Goal: Information Seeking & Learning: Learn about a topic

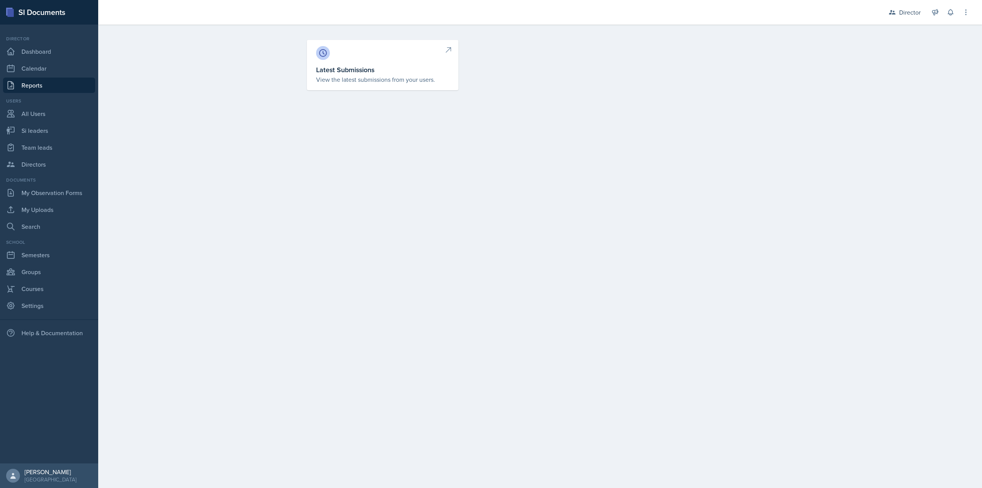
click at [433, 63] on link "Latest Submissions View the latest submissions from your users." at bounding box center [383, 65] width 152 height 50
select select "1"
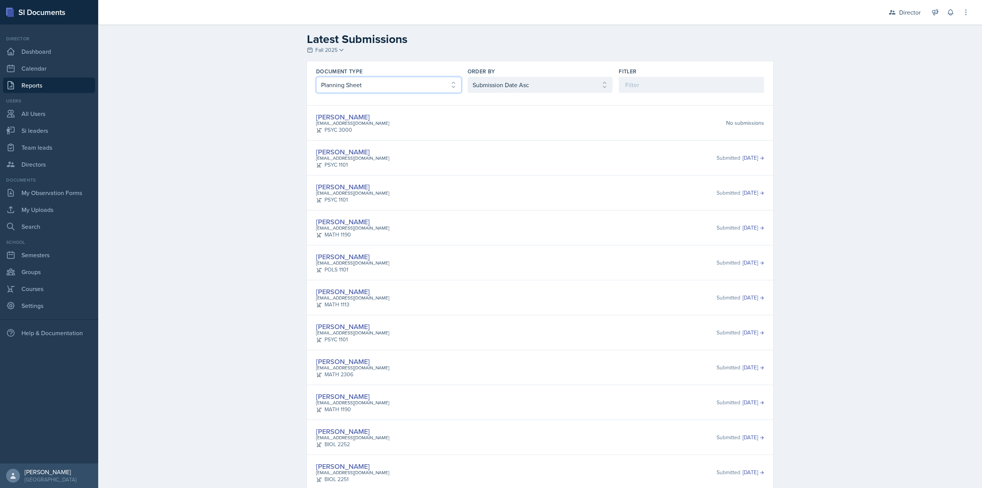
click at [425, 85] on select "Select document type Planning Sheet Peer Observation Form Team lead Observation…" at bounding box center [388, 85] width 145 height 16
select select "2"
click at [316, 77] on select "Select document type Planning Sheet Peer Observation Form Team lead Observation…" at bounding box center [388, 85] width 145 height 16
click at [532, 93] on div "Document Type Select document type Planning Sheet Peer Observation Form Team le…" at bounding box center [540, 80] width 467 height 38
drag, startPoint x: 533, startPoint y: 82, endPoint x: 533, endPoint y: 89, distance: 7.3
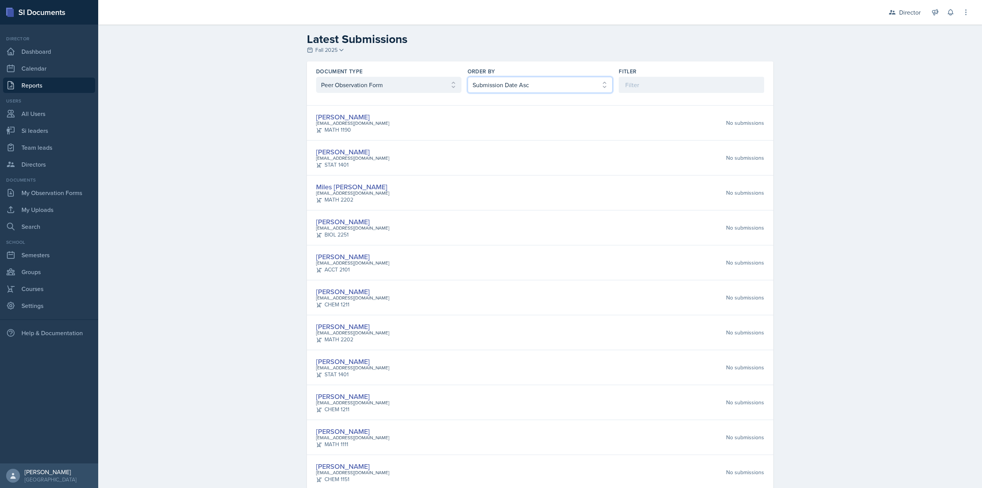
click at [533, 82] on select "Select order by Submission Date Asc Submission Date Desc User Last Name" at bounding box center [540, 85] width 145 height 16
select select "2"
click at [468, 77] on select "Select order by Submission Date Asc Submission Date Desc User Last Name" at bounding box center [540, 85] width 145 height 16
click at [379, 84] on select "Select document type Planning Sheet Peer Observation Form Team lead Observation…" at bounding box center [388, 85] width 145 height 16
click at [316, 77] on select "Select document type Planning Sheet Peer Observation Form Team lead Observation…" at bounding box center [388, 85] width 145 height 16
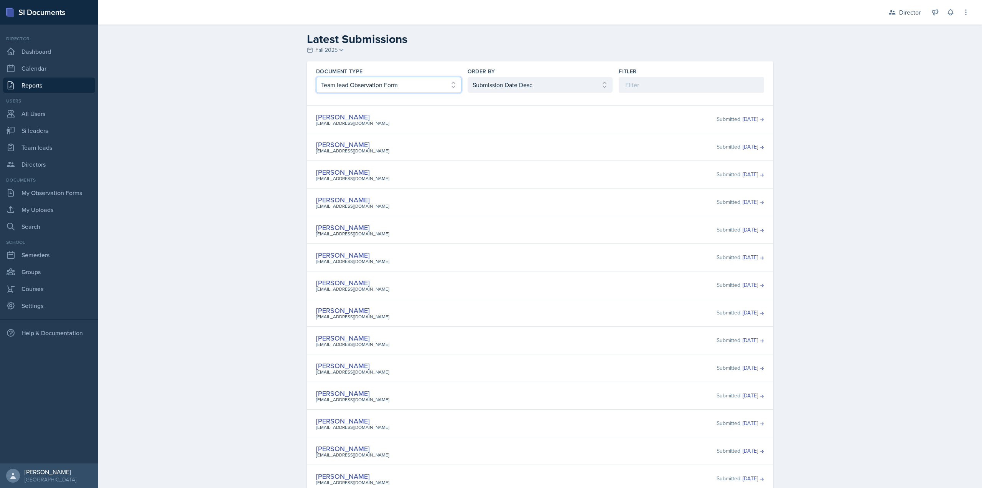
click at [345, 85] on select "Select document type Planning Sheet Peer Observation Form Team lead Observation…" at bounding box center [388, 85] width 145 height 16
select select "4"
click at [316, 77] on select "Select document type Planning Sheet Peer Observation Form Team lead Observation…" at bounding box center [388, 85] width 145 height 16
click at [483, 83] on select "Select order by Submission Date Asc Submission Date Desc User Last Name" at bounding box center [540, 85] width 145 height 16
click at [468, 77] on select "Select order by Submission Date Asc Submission Date Desc User Last Name" at bounding box center [540, 85] width 145 height 16
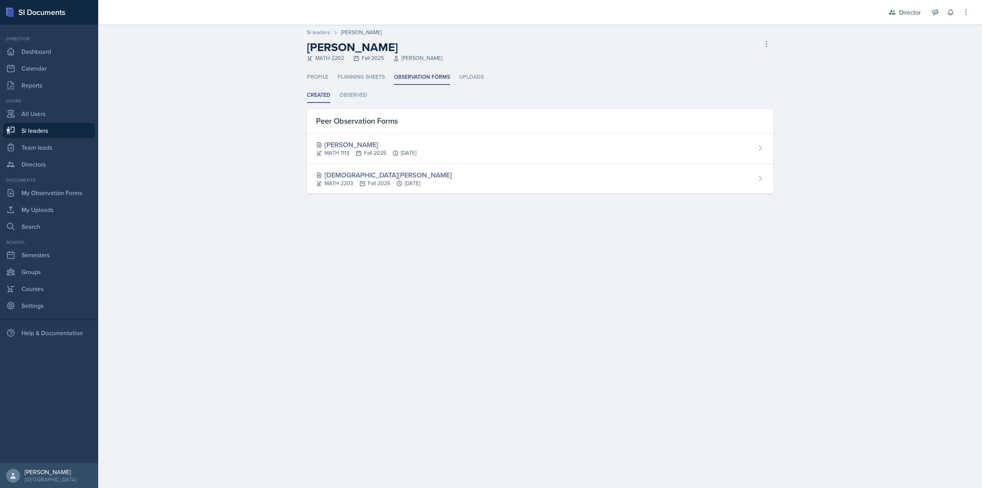
click at [319, 34] on link "Si leaders" at bounding box center [318, 32] width 23 height 8
select select "2bed604d-1099-4043-b1bc-2365e8740244"
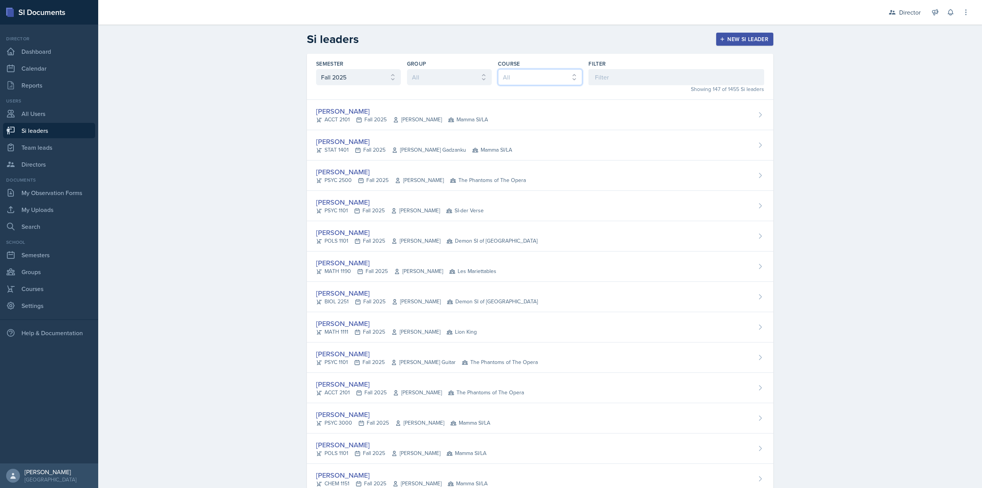
click at [579, 71] on select "All ACCT 2101 ACCT 2102 ACCT 4050 ANTH 1102 ANTH 3301 ARCH 1000 ARCH 1000 ARCH …" at bounding box center [540, 77] width 85 height 16
click at [597, 71] on input at bounding box center [677, 77] width 176 height 16
click at [30, 83] on link "Reports" at bounding box center [49, 85] width 92 height 15
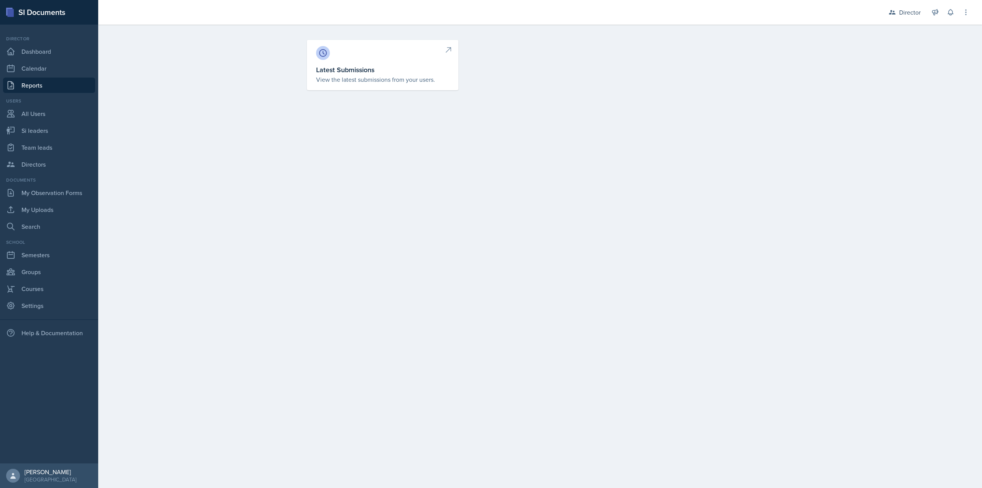
click at [348, 74] on h3 "Latest Submissions" at bounding box center [382, 69] width 133 height 10
select select "1"
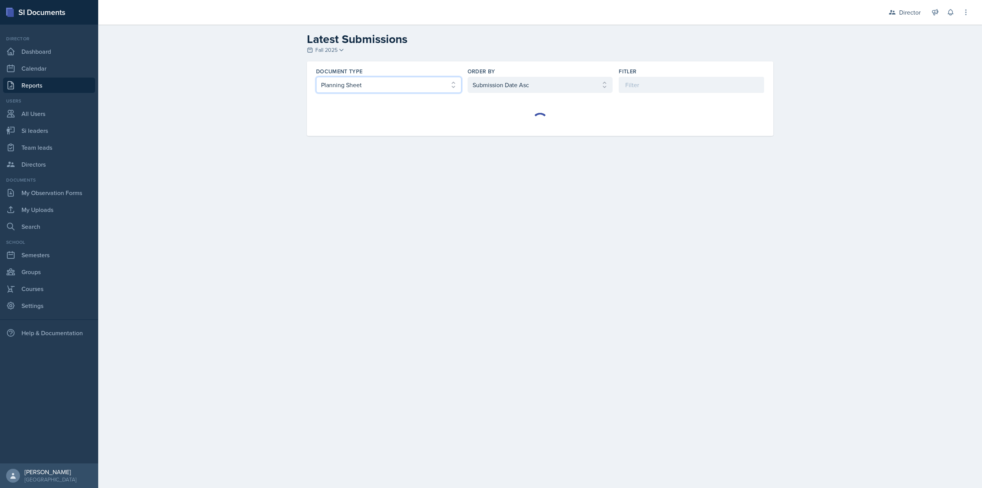
click at [442, 87] on select "Select document type Planning Sheet Peer Observation Form Team lead Observation…" at bounding box center [388, 85] width 145 height 16
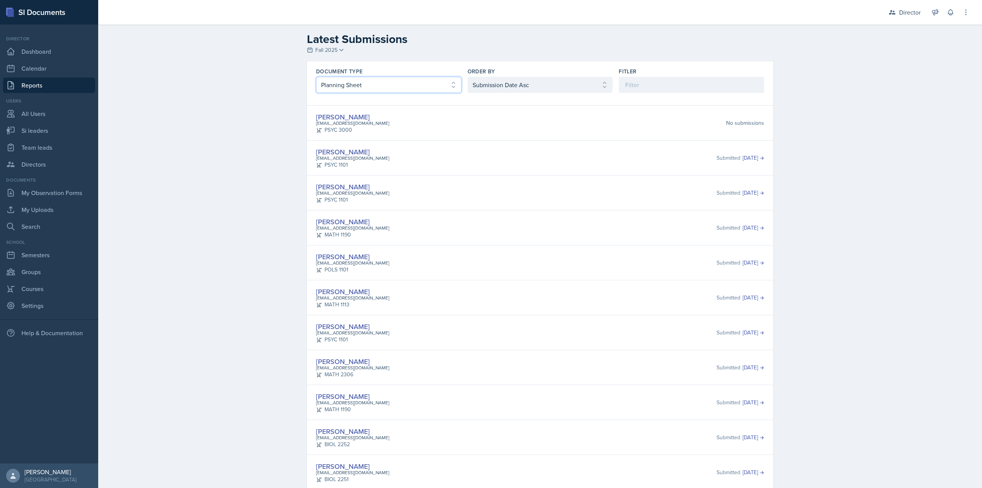
select select "2"
click at [316, 77] on select "Select document type Planning Sheet Peer Observation Form Team lead Observation…" at bounding box center [388, 85] width 145 height 16
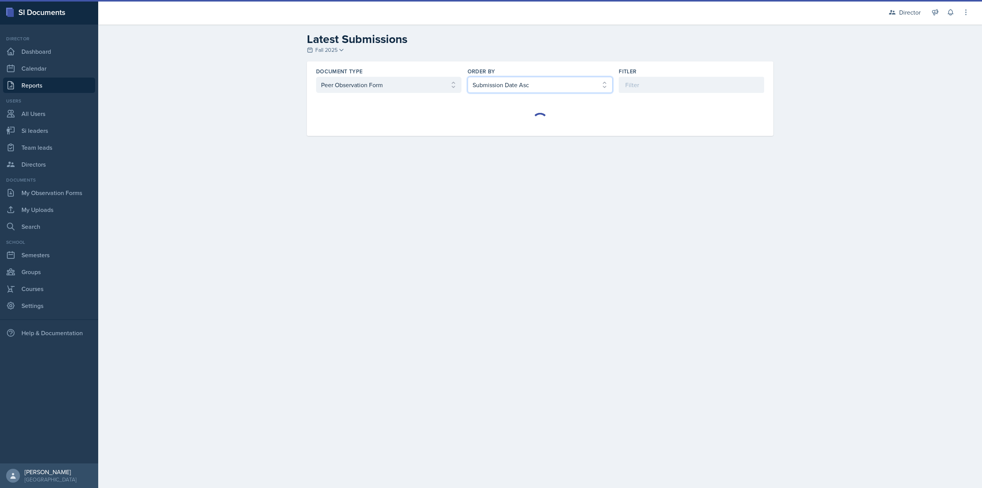
click at [513, 81] on select "Select order by Submission Date Asc Submission Date Desc User Last Name" at bounding box center [540, 85] width 145 height 16
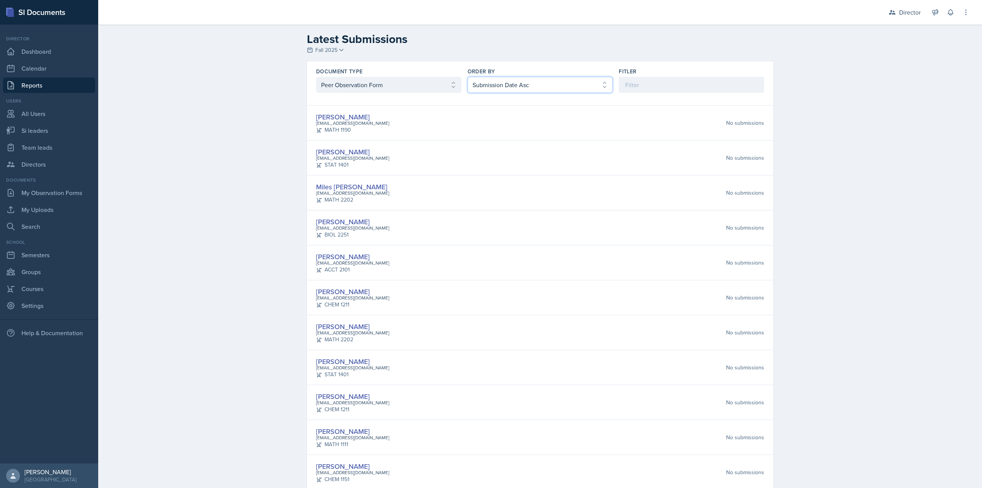
select select "2"
click at [468, 77] on select "Select order by Submission Date Asc Submission Date Desc User Last Name" at bounding box center [540, 85] width 145 height 16
click at [637, 82] on input at bounding box center [691, 85] width 145 height 16
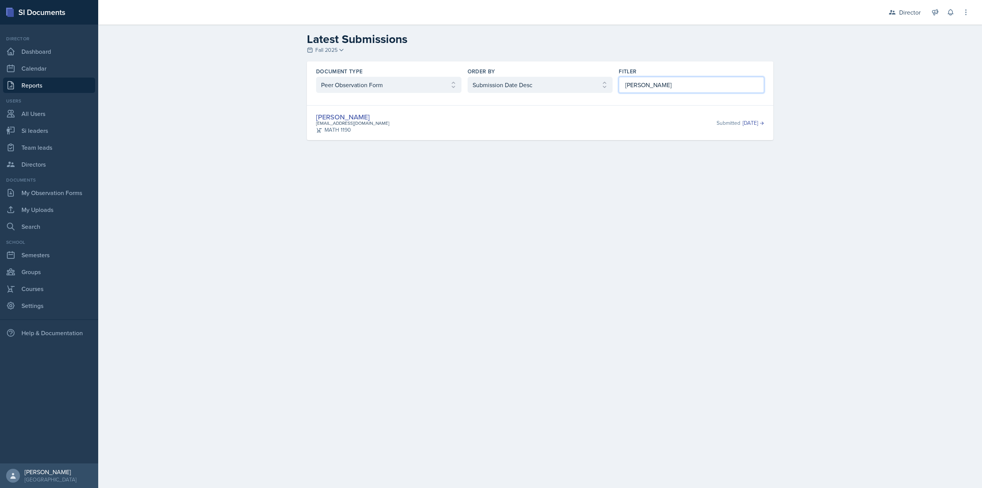
click at [716, 89] on input "adity" at bounding box center [691, 85] width 145 height 16
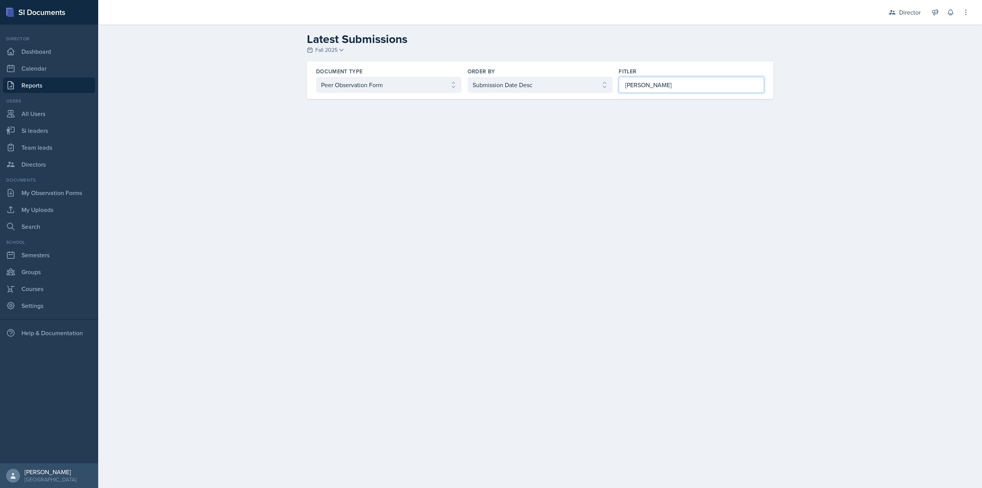
type input "jacqu"
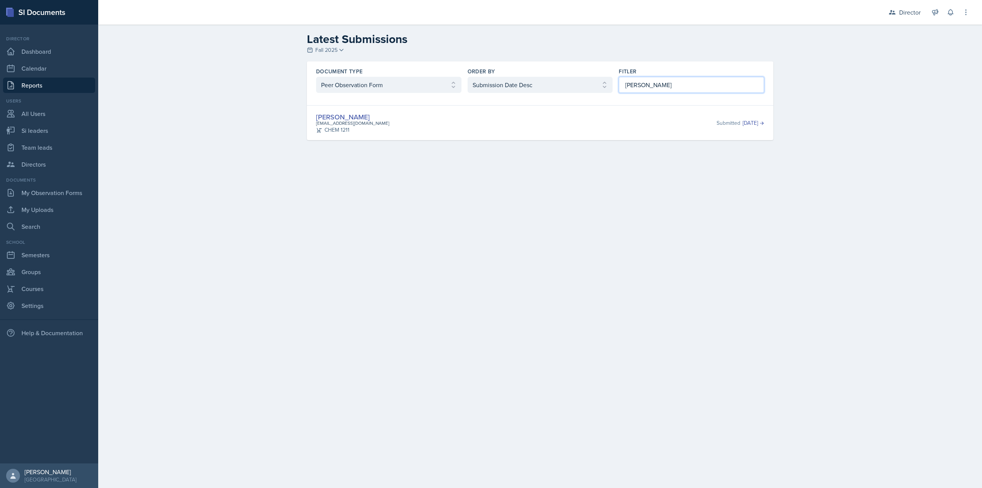
click at [672, 86] on input "jaqueline martin" at bounding box center [691, 85] width 145 height 16
click at [672, 88] on input "jaqueline martin" at bounding box center [691, 85] width 145 height 16
type input "kaitly"
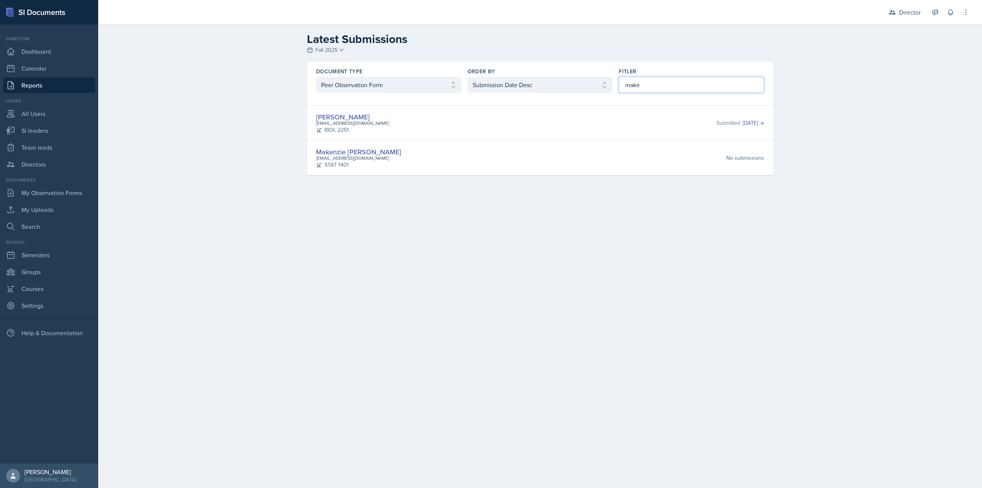
click at [653, 84] on input "make" at bounding box center [691, 85] width 145 height 16
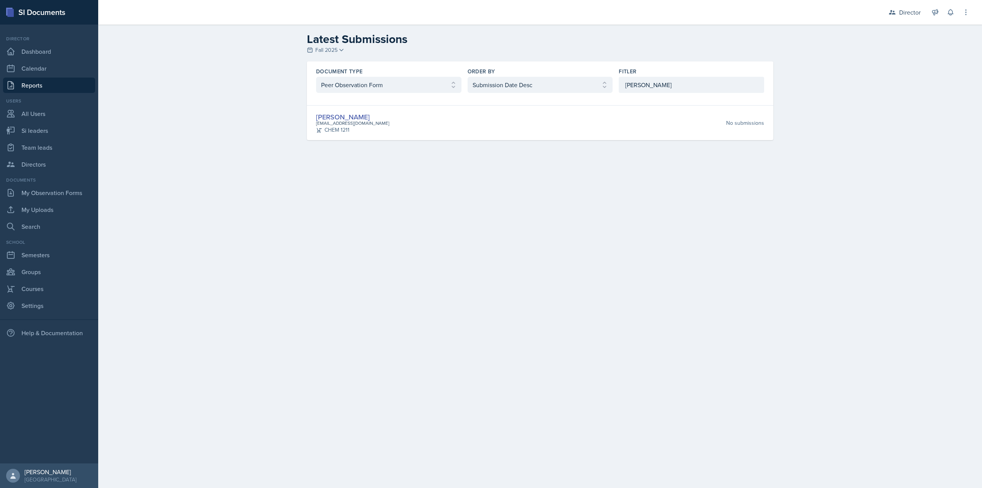
click at [665, 97] on div "Document Type Select document type Planning Sheet Peer Observation Form Team le…" at bounding box center [540, 80] width 467 height 38
click at [670, 79] on input "skylar ham" at bounding box center [691, 85] width 145 height 16
click at [675, 89] on input "armon" at bounding box center [691, 85] width 145 height 16
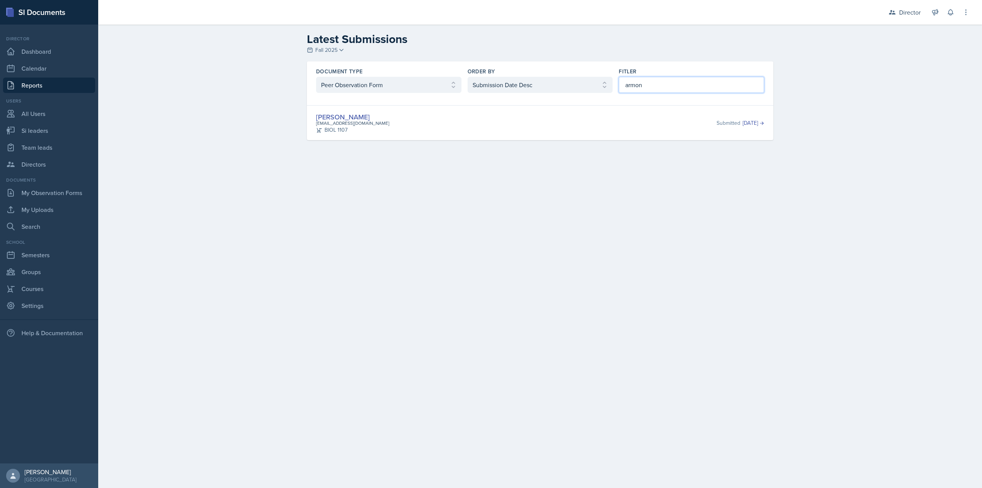
click at [675, 89] on input "armon" at bounding box center [691, 85] width 145 height 16
type input "aissa"
click at [660, 81] on input "aissa" at bounding box center [691, 85] width 145 height 16
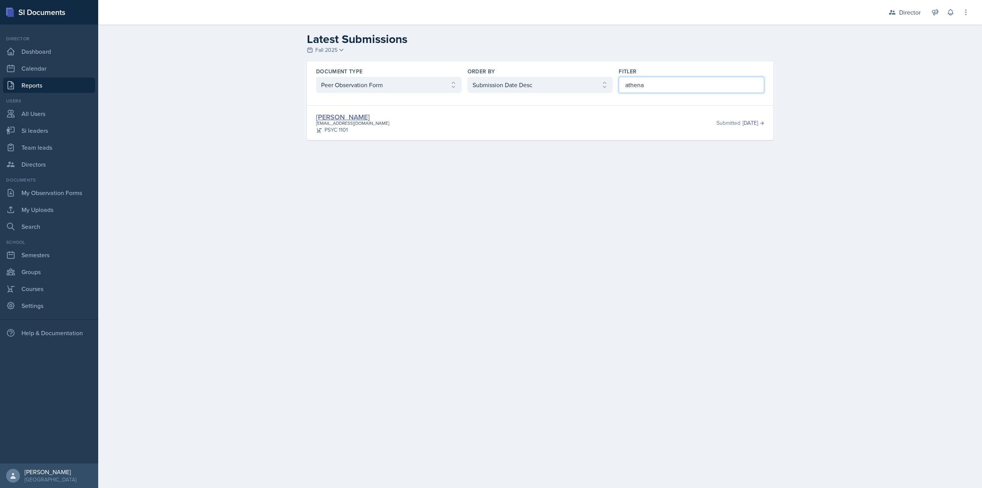
type input "athena"
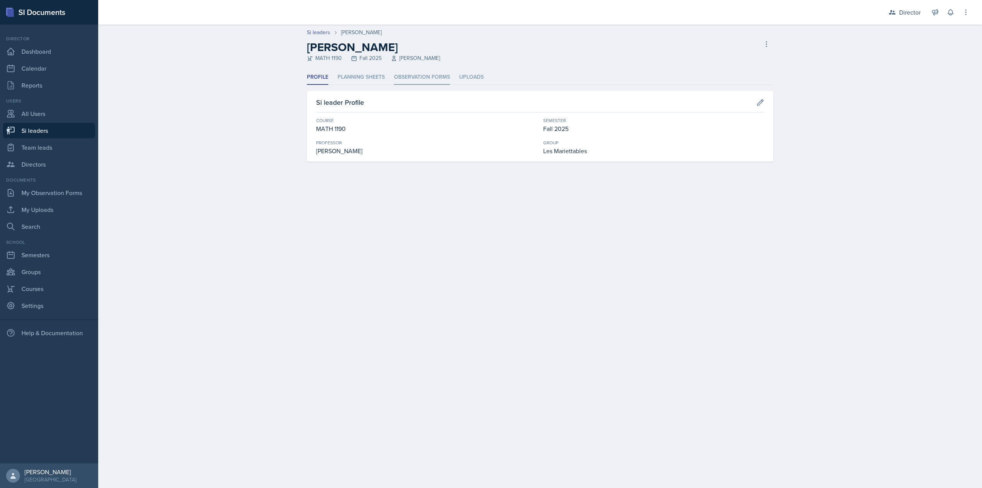
click at [417, 80] on li "Observation Forms" at bounding box center [422, 77] width 56 height 15
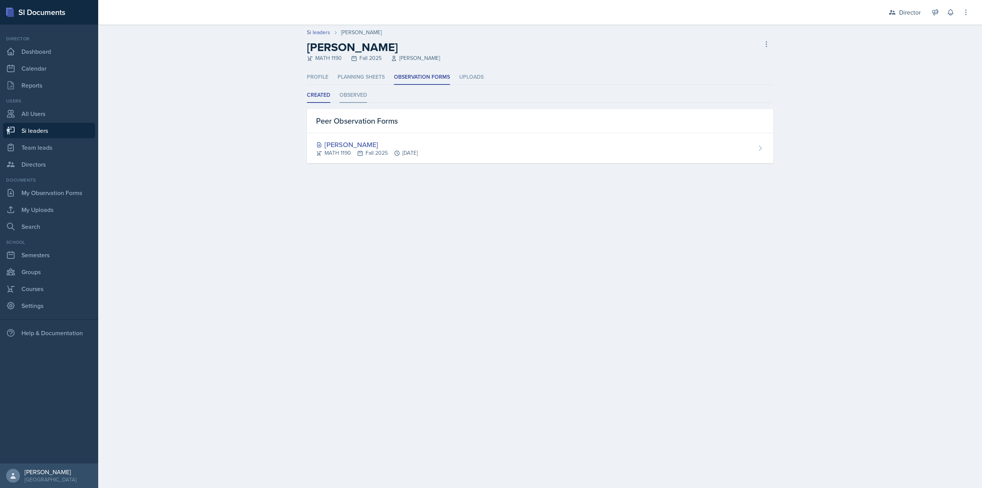
click at [358, 98] on li "Observed" at bounding box center [354, 95] width 28 height 15
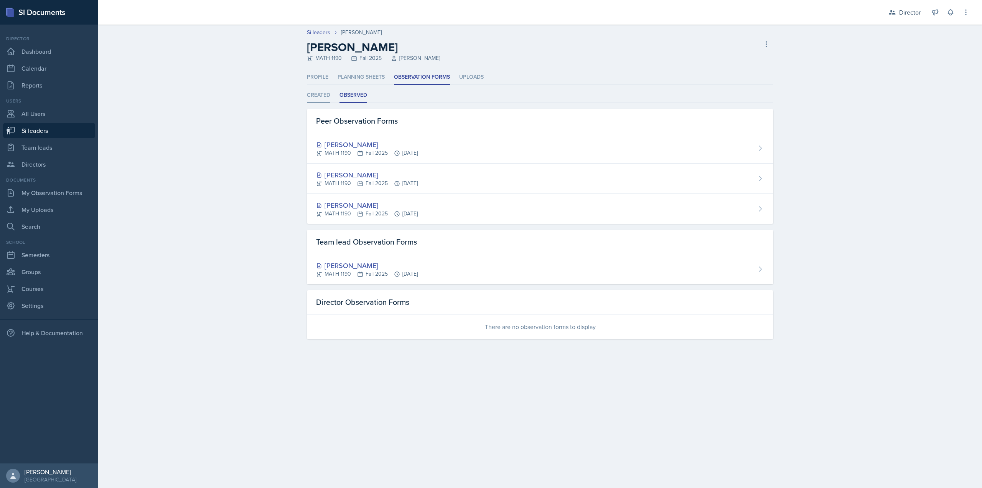
click at [314, 99] on li "Created" at bounding box center [318, 95] width 23 height 15
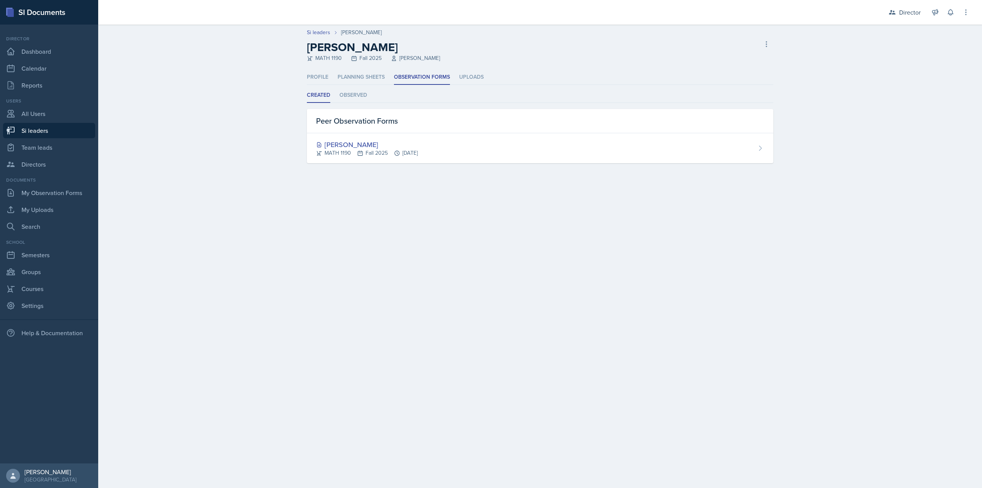
click at [471, 255] on main "Si leaders Aditya Chauhan Aditya Chauhan MATH 1190 Fall 2025 William Griffiths …" at bounding box center [540, 256] width 884 height 463
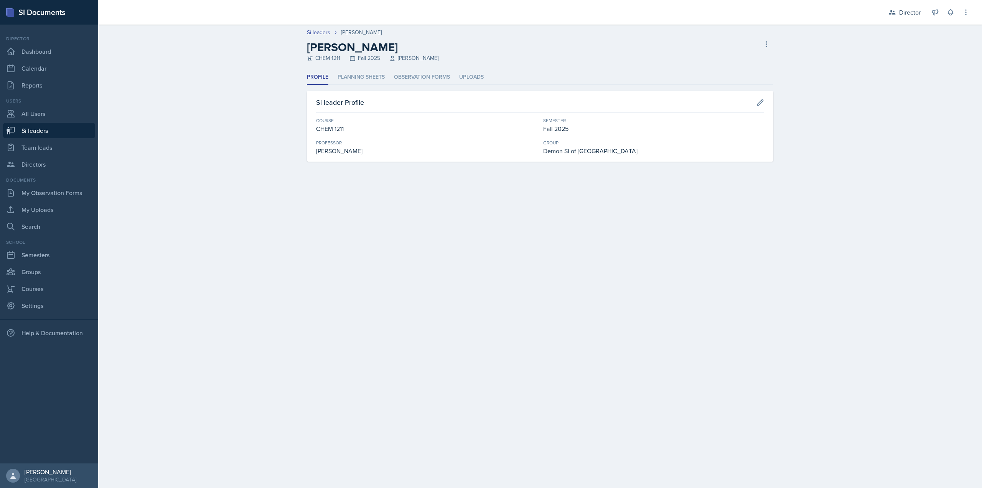
click at [386, 77] on ul "Profile Planning Sheets Observation Forms Uploads" at bounding box center [540, 77] width 467 height 15
click at [407, 75] on li "Observation Forms" at bounding box center [422, 77] width 56 height 15
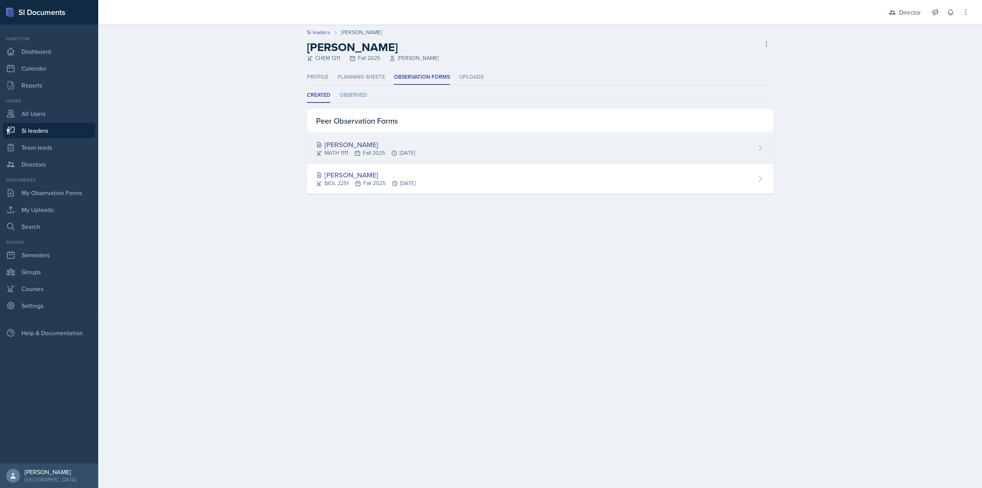
click at [362, 142] on div "[PERSON_NAME]" at bounding box center [365, 144] width 99 height 10
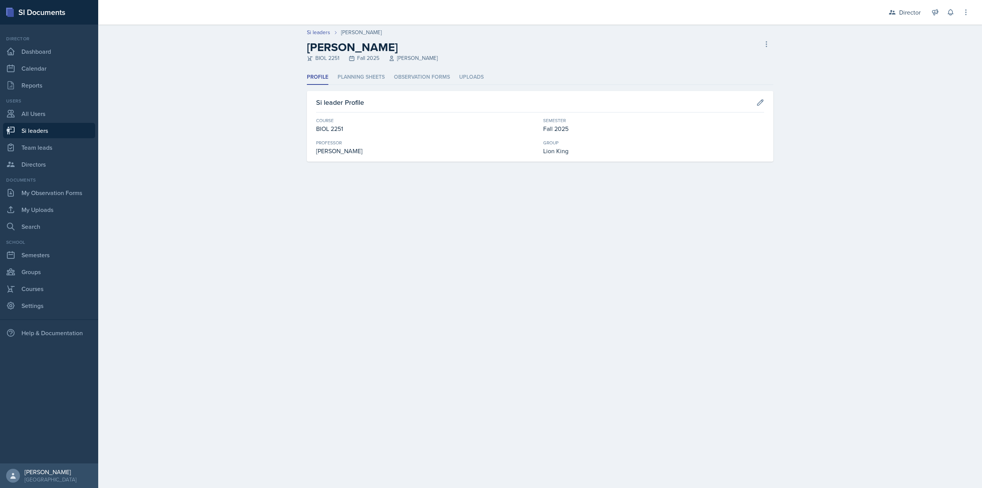
click at [411, 66] on header "Si leaders [PERSON_NAME] [PERSON_NAME] BIOL 2251 Fall 2025 [PERSON_NAME] leader" at bounding box center [540, 47] width 884 height 45
click at [414, 78] on li "Observation Forms" at bounding box center [422, 77] width 56 height 15
click at [421, 72] on li "Observation Forms" at bounding box center [422, 77] width 56 height 15
click at [423, 82] on li "Observation Forms" at bounding box center [422, 77] width 56 height 15
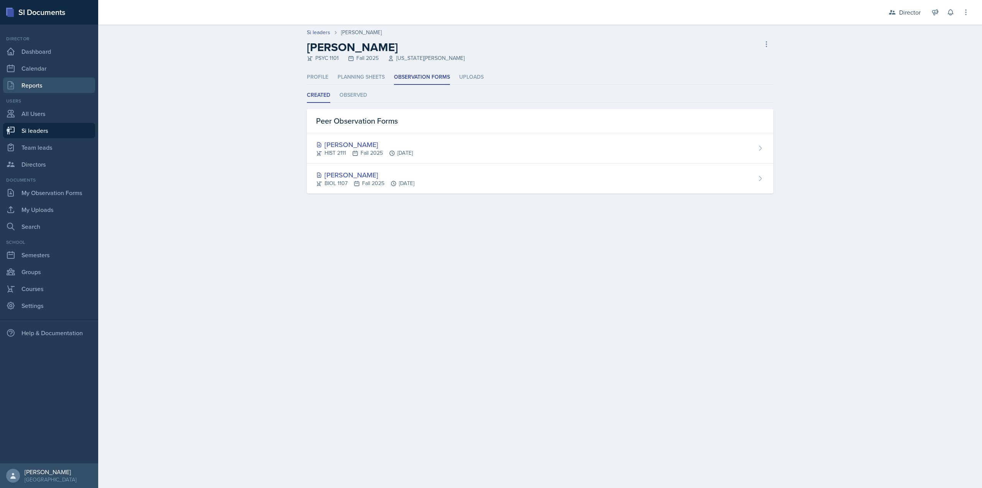
click at [47, 91] on link "Reports" at bounding box center [49, 85] width 92 height 15
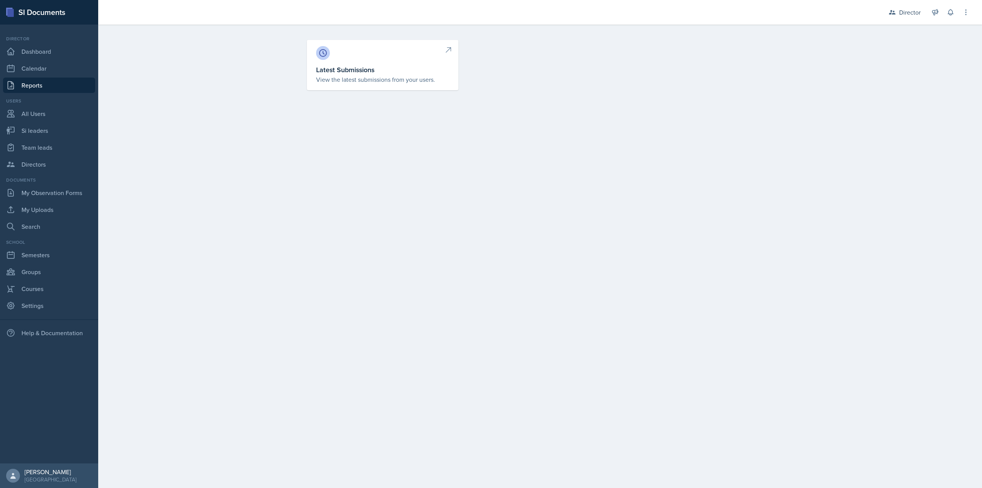
click at [348, 80] on p "View the latest submissions from your users." at bounding box center [382, 79] width 133 height 9
select select "1"
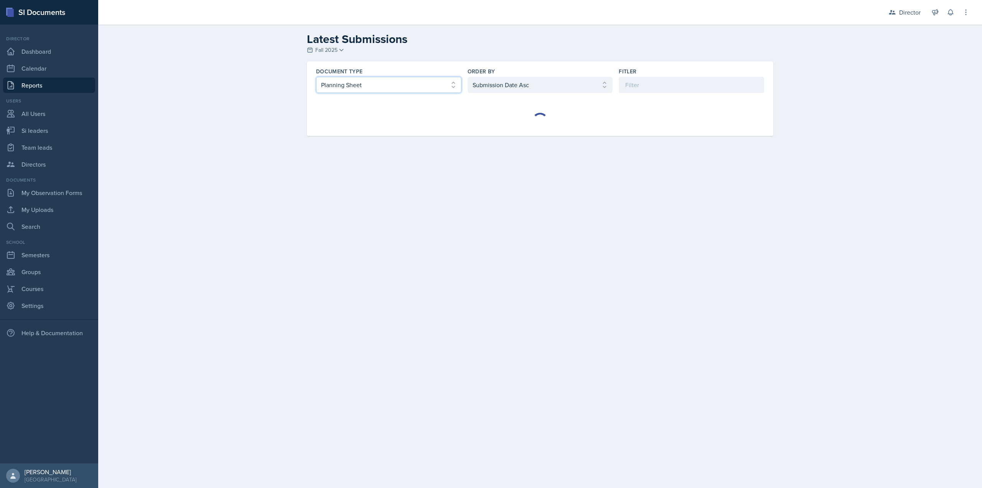
drag, startPoint x: 420, startPoint y: 88, endPoint x: 417, endPoint y: 91, distance: 4.1
click at [420, 88] on select "Select document type Planning Sheet Peer Observation Form Team lead Observation…" at bounding box center [388, 85] width 145 height 16
select select "2"
click at [316, 77] on select "Select document type Planning Sheet Peer Observation Form Team lead Observation…" at bounding box center [388, 85] width 145 height 16
click at [525, 89] on select "Select order by Submission Date Asc Submission Date Desc User Last Name" at bounding box center [540, 85] width 145 height 16
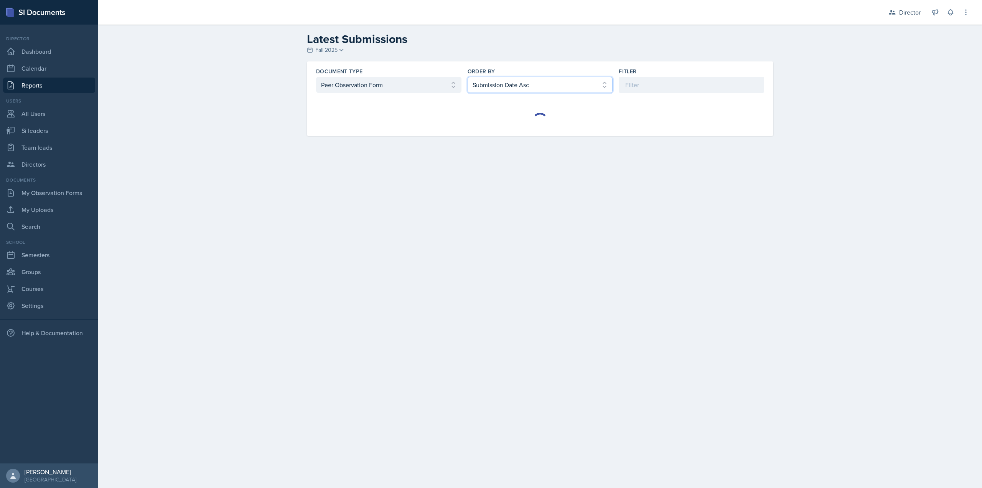
select select "2"
click at [468, 77] on select "Select order by Submission Date Asc Submission Date Desc User Last Name" at bounding box center [540, 85] width 145 height 16
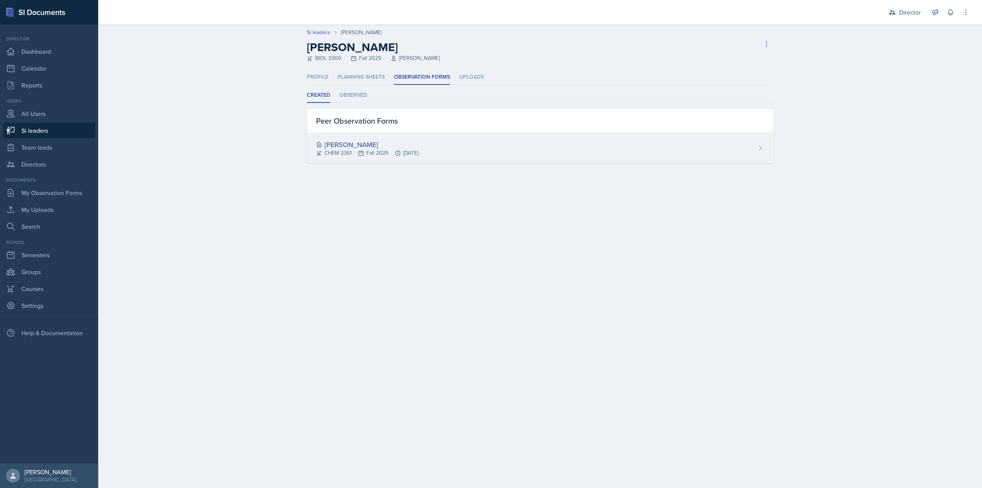
click at [432, 160] on div "[PERSON_NAME] CHEM 3361 Fall 2025 [DATE]" at bounding box center [540, 148] width 467 height 30
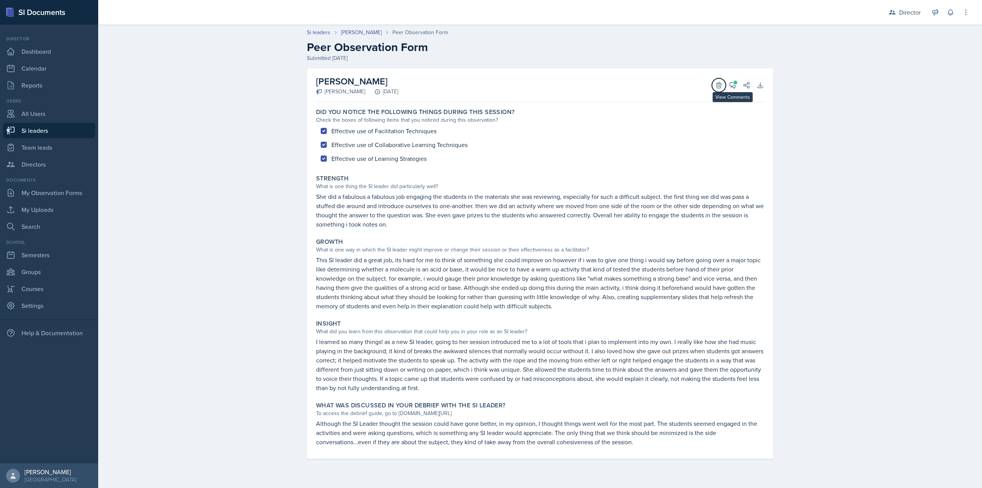
drag, startPoint x: 725, startPoint y: 86, endPoint x: 734, endPoint y: 93, distance: 11.5
click at [734, 93] on div "[PERSON_NAME] [PERSON_NAME] [DATE] Delete View Comments Comments [DATE] [PERSON…" at bounding box center [540, 85] width 448 height 34
click at [731, 85] on icon at bounding box center [733, 85] width 8 height 8
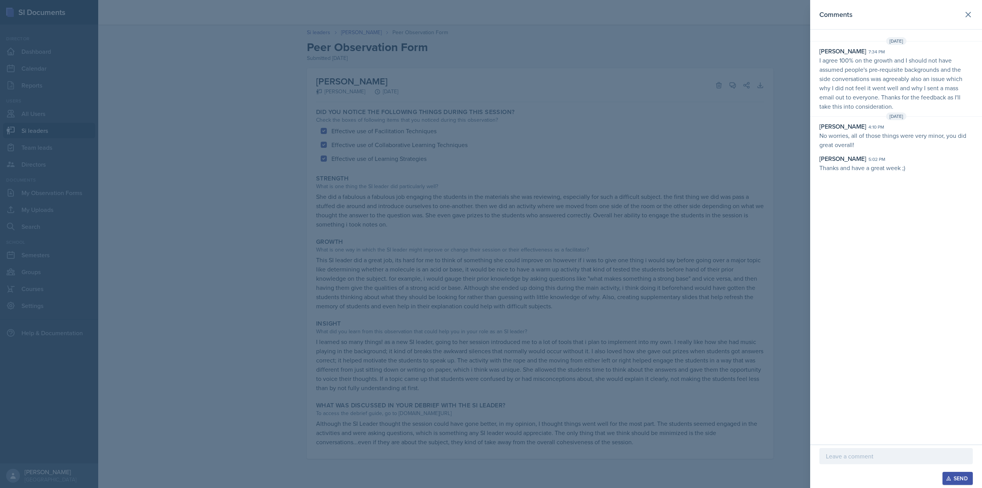
click at [490, 159] on div at bounding box center [491, 244] width 982 height 488
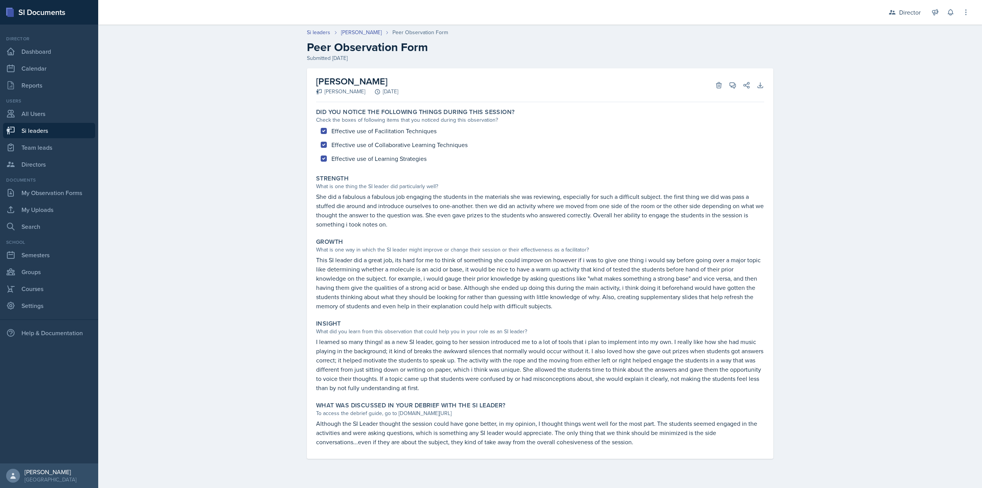
click at [358, 28] on header "Si leaders [PERSON_NAME] Peer Observation Form Peer Observation Form Submitted …" at bounding box center [540, 45] width 884 height 49
click at [358, 30] on link "[PERSON_NAME]" at bounding box center [361, 32] width 41 height 8
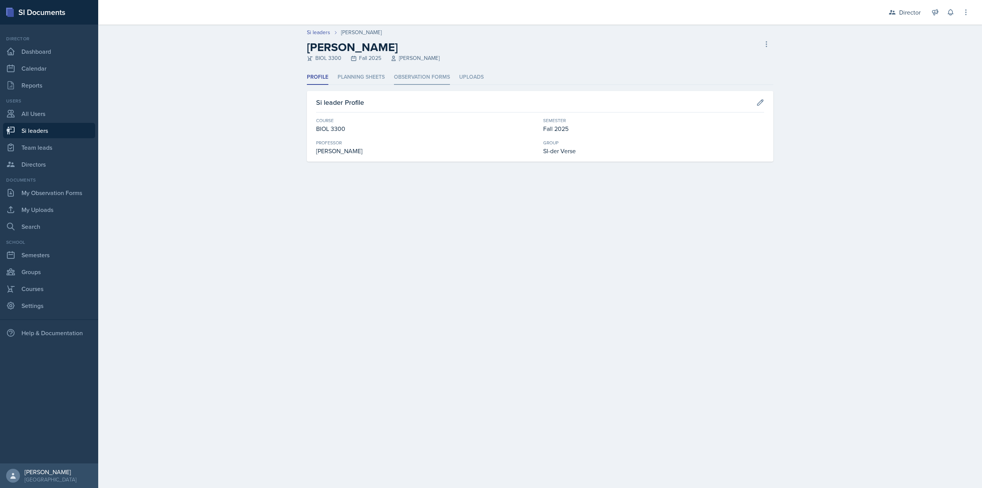
click at [407, 76] on li "Observation Forms" at bounding box center [422, 77] width 56 height 15
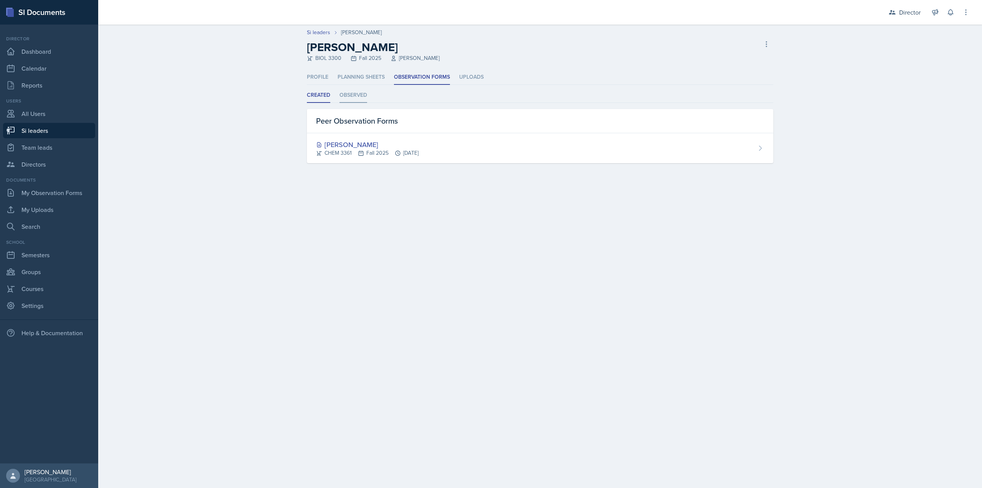
click at [360, 97] on li "Observed" at bounding box center [354, 95] width 28 height 15
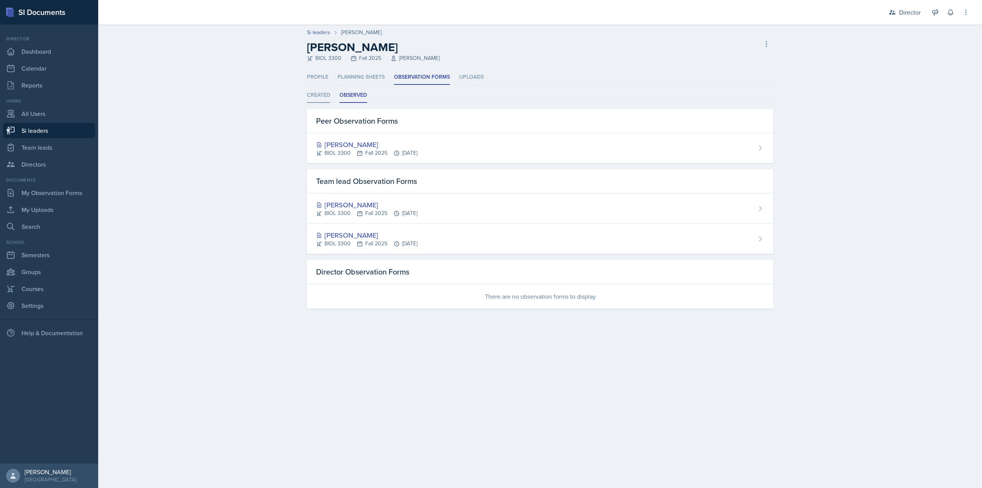
click at [325, 98] on li "Created" at bounding box center [318, 95] width 23 height 15
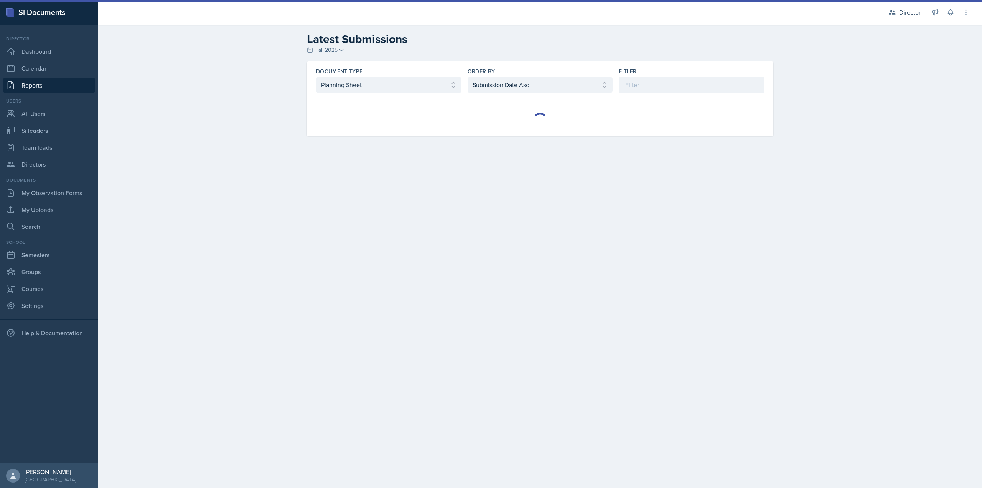
select select "1"
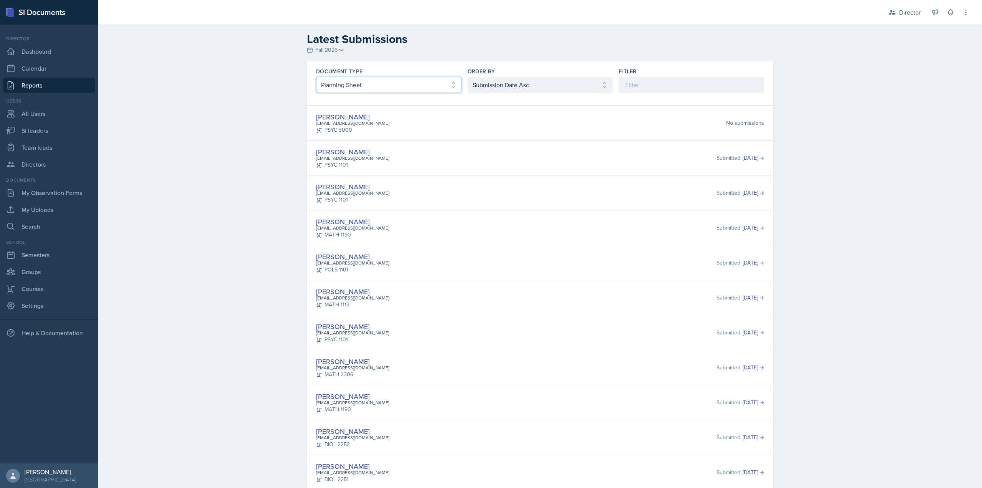
click at [432, 84] on select "Select document type Planning Sheet Peer Observation Form Team lead Observation…" at bounding box center [388, 85] width 145 height 16
select select "2"
click at [316, 77] on select "Select document type Planning Sheet Peer Observation Form Team lead Observation…" at bounding box center [388, 85] width 145 height 16
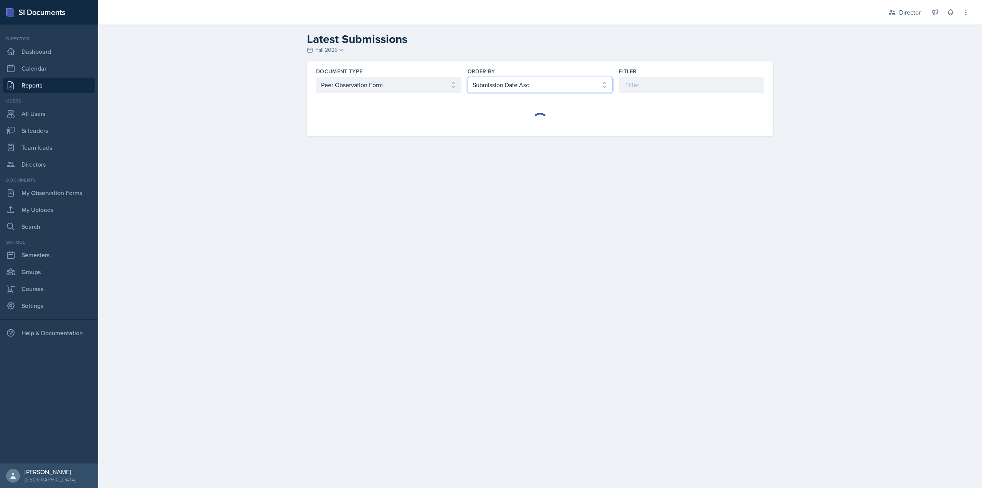
click at [490, 89] on select "Select order by Submission Date Asc Submission Date Desc User Last Name" at bounding box center [540, 85] width 145 height 16
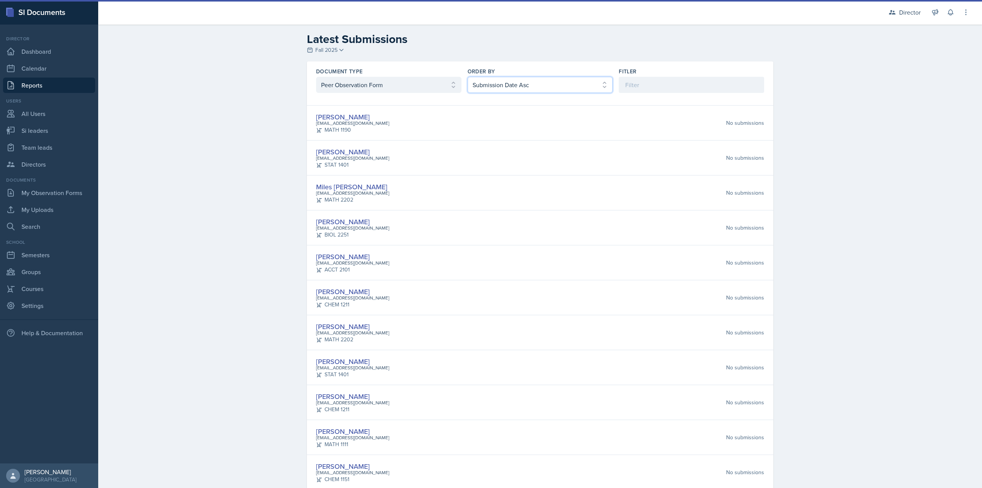
select select "2"
click at [468, 77] on select "Select order by Submission Date Asc Submission Date Desc User Last Name" at bounding box center [540, 85] width 145 height 16
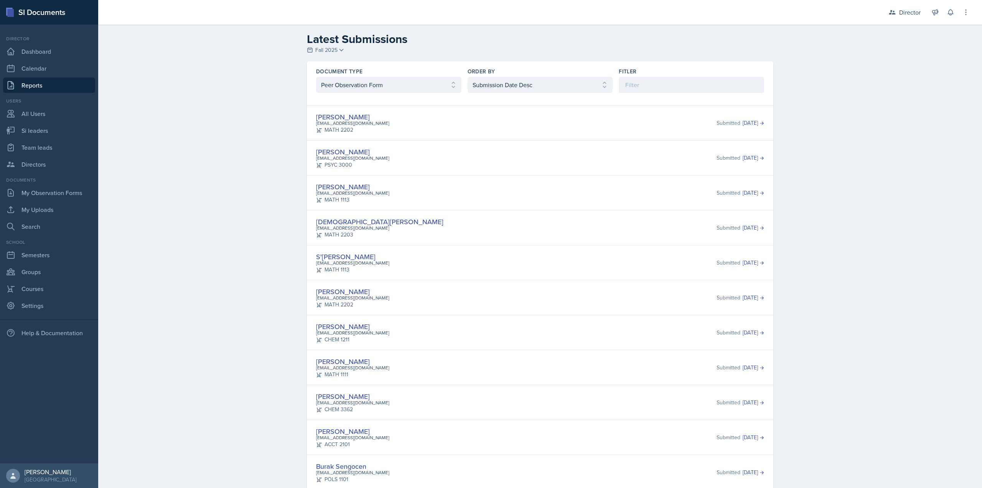
click at [460, 121] on div "Ian Chapman ichapma5@students.kennesaw.edu MATH 2202 Submitted Oct 7th, 2025" at bounding box center [540, 123] width 448 height 22
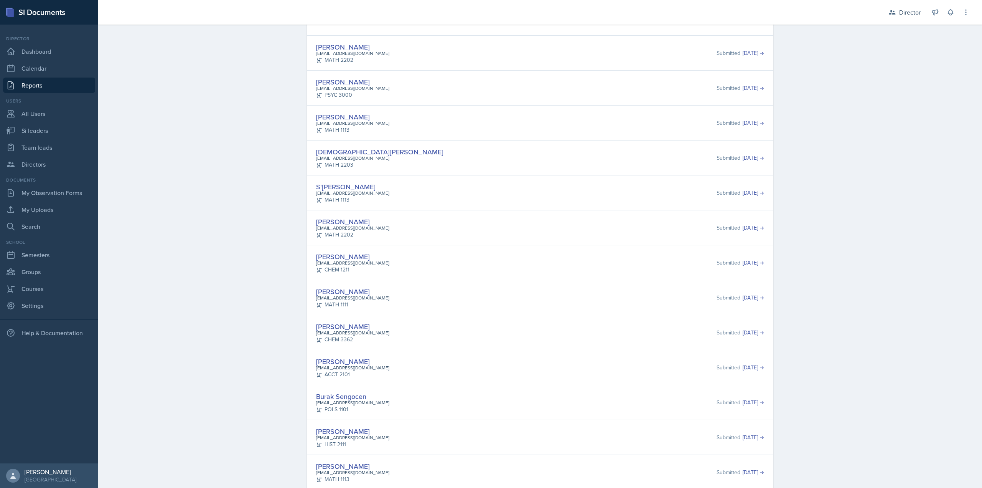
scroll to position [77, 0]
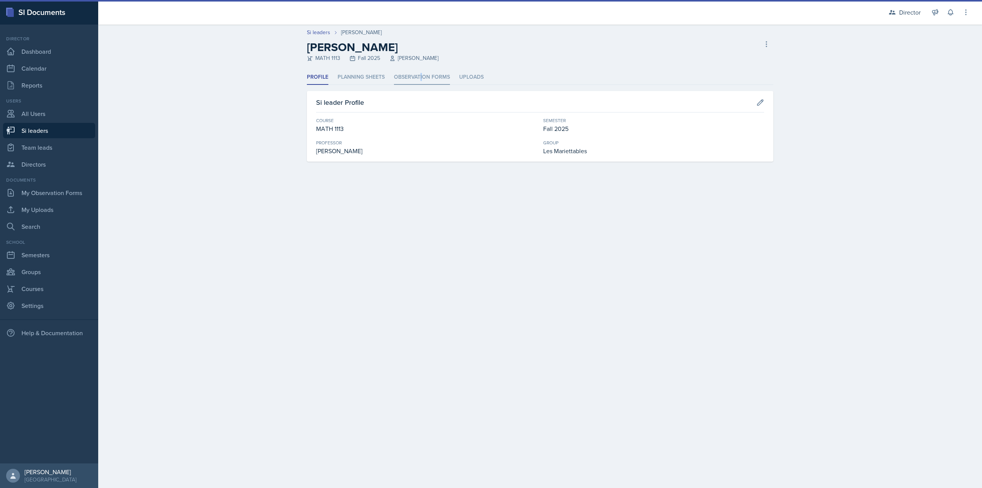
click at [422, 80] on li "Observation Forms" at bounding box center [422, 77] width 56 height 15
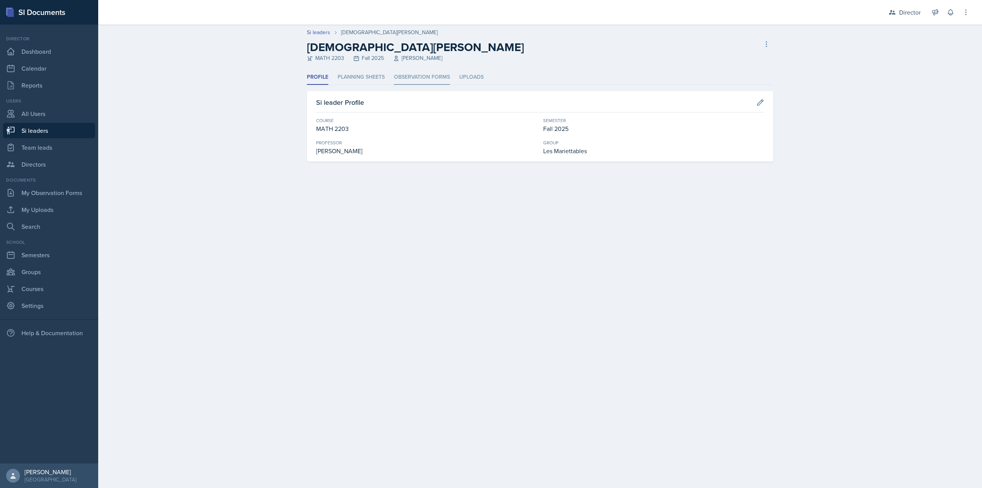
click at [419, 75] on li "Observation Forms" at bounding box center [422, 77] width 56 height 15
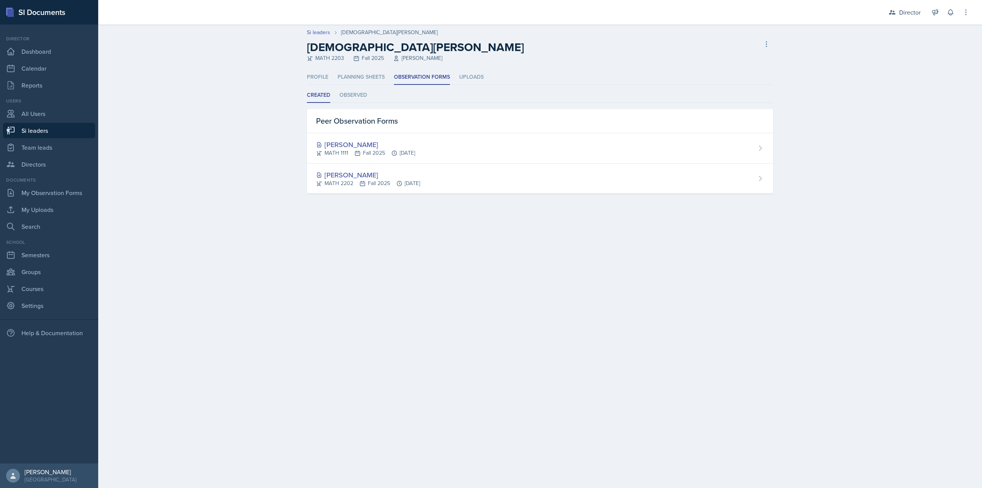
click at [359, 109] on div "Peer Observation Forms" at bounding box center [540, 121] width 467 height 24
click at [361, 97] on li "Observed" at bounding box center [354, 95] width 28 height 15
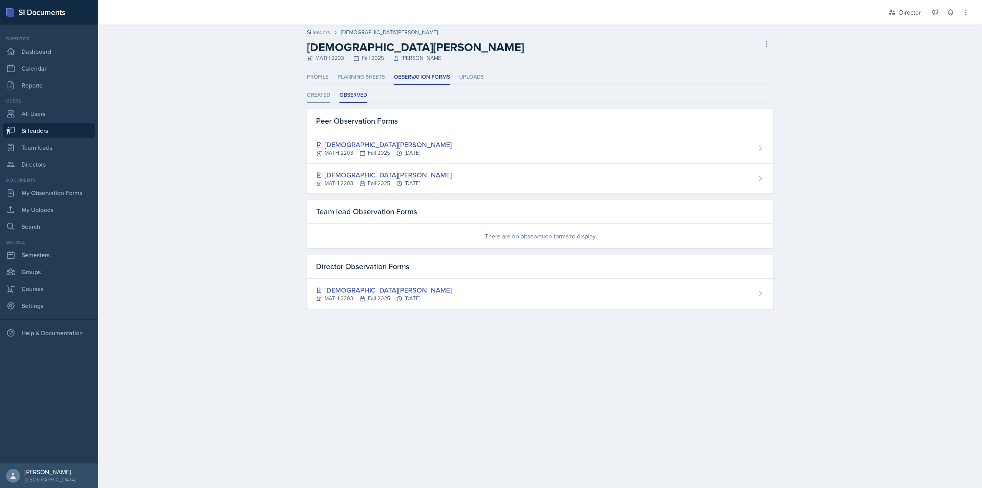
click at [325, 98] on li "Created" at bounding box center [318, 95] width 23 height 15
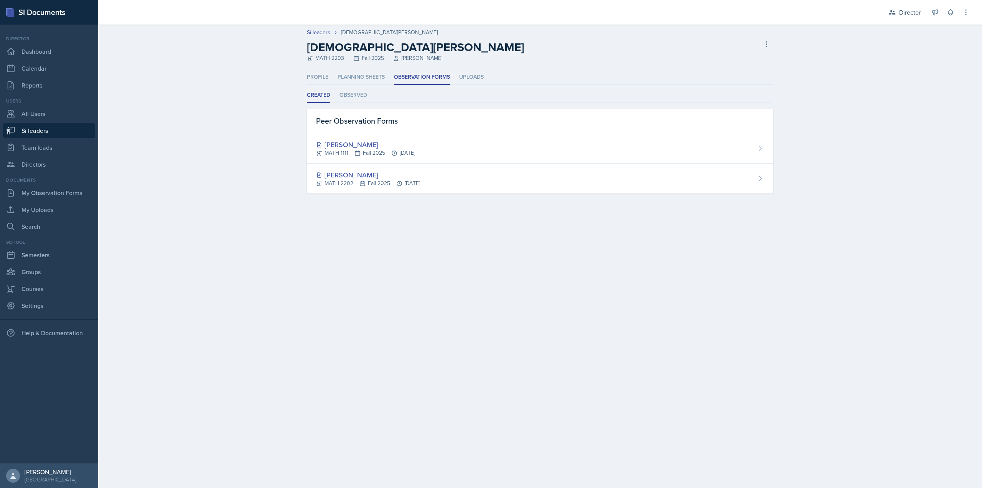
click at [610, 252] on main "Si leaders Jeslyn Rejimon Jeslyn Rejimon MATH 2203 Fall 2025 Zhu Cao Delete Si …" at bounding box center [540, 256] width 884 height 463
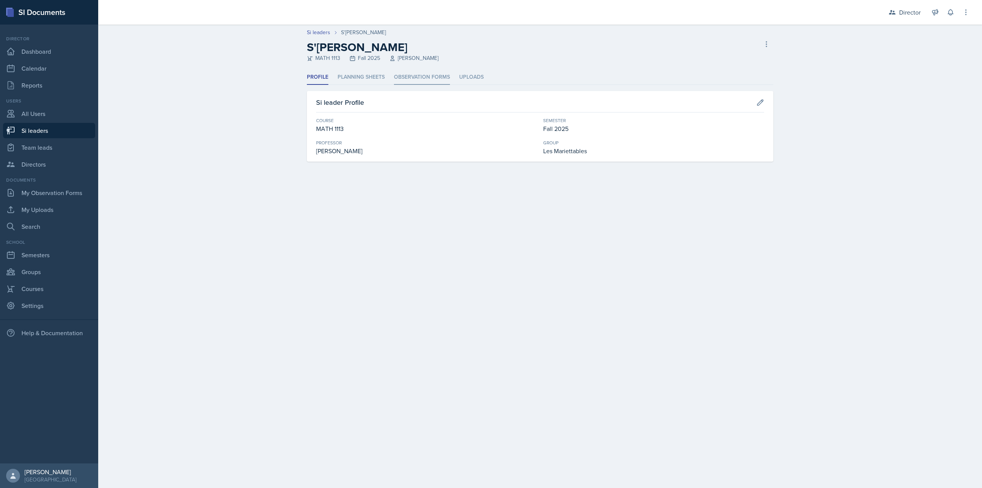
click at [411, 79] on li "Observation Forms" at bounding box center [422, 77] width 56 height 15
click at [424, 80] on li "Observation Forms" at bounding box center [422, 77] width 56 height 15
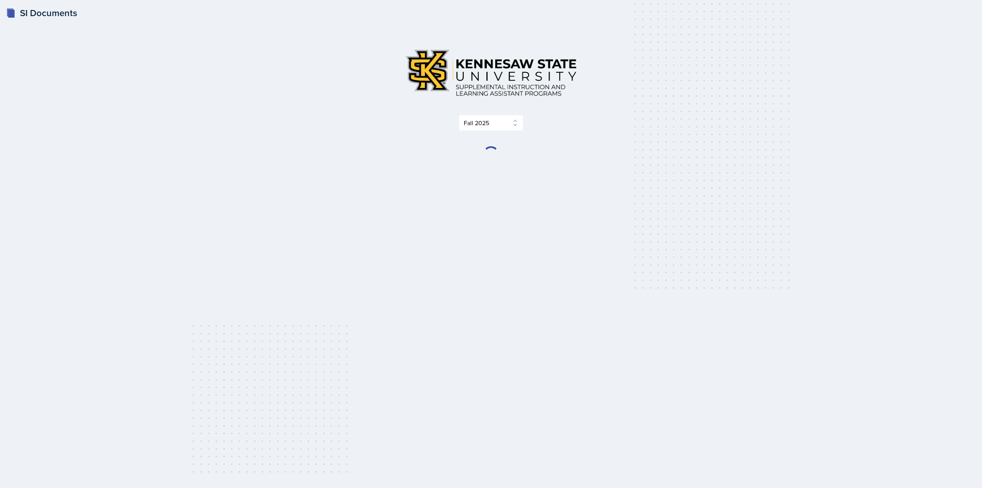
select select "2bed604d-1099-4043-b1bc-2365e8740244"
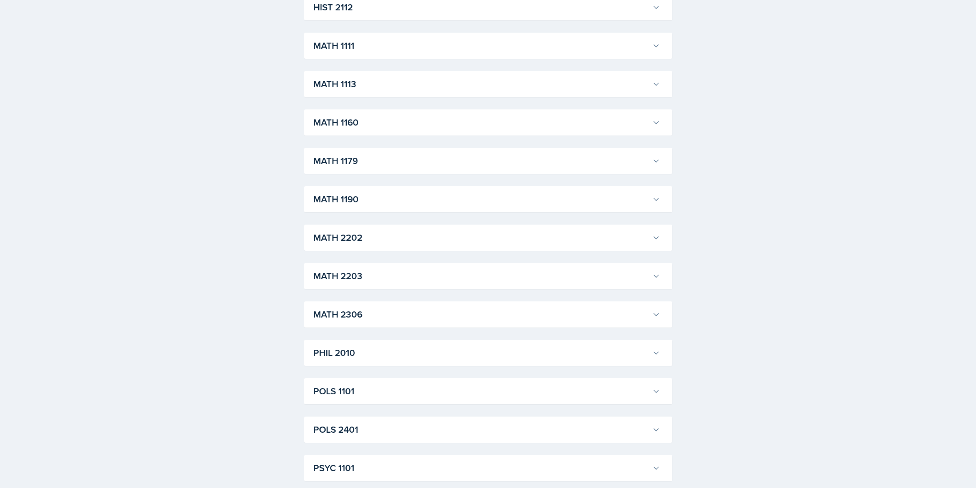
scroll to position [885, 0]
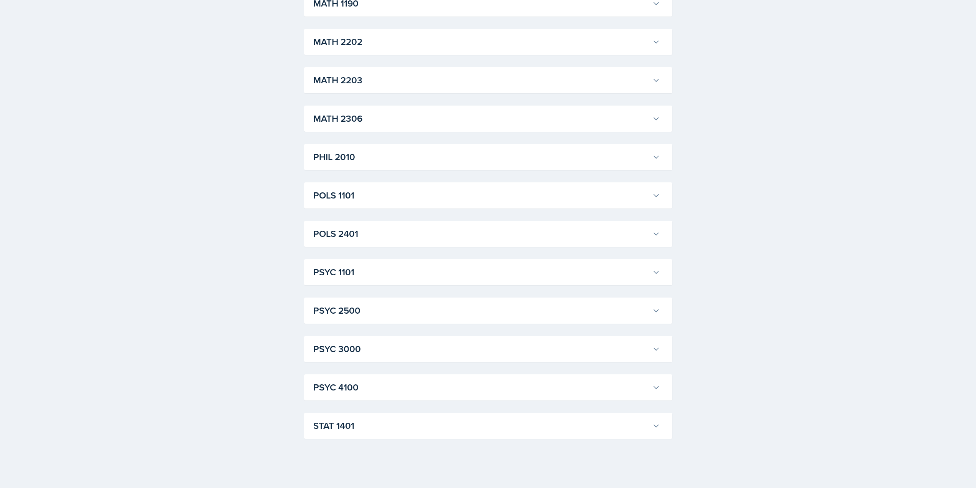
click at [371, 271] on h3 "PSYC 1101" at bounding box center [481, 272] width 336 height 14
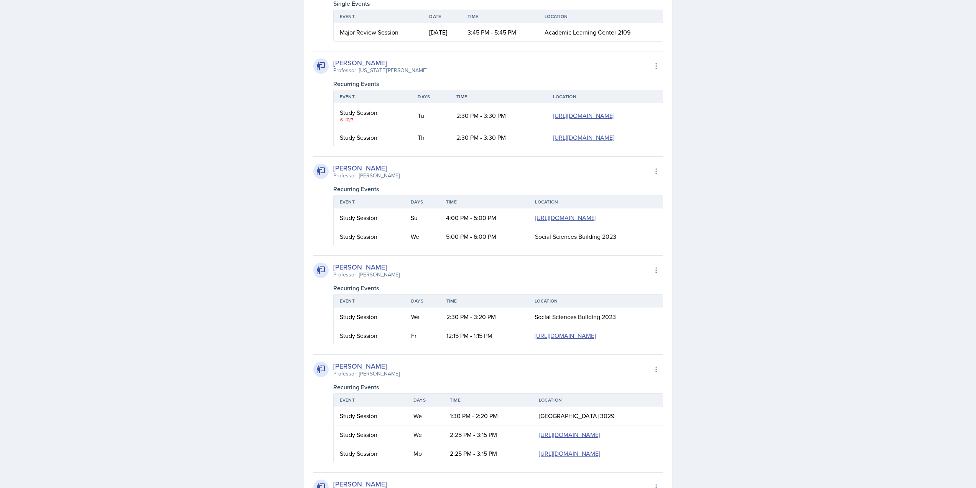
scroll to position [1230, 0]
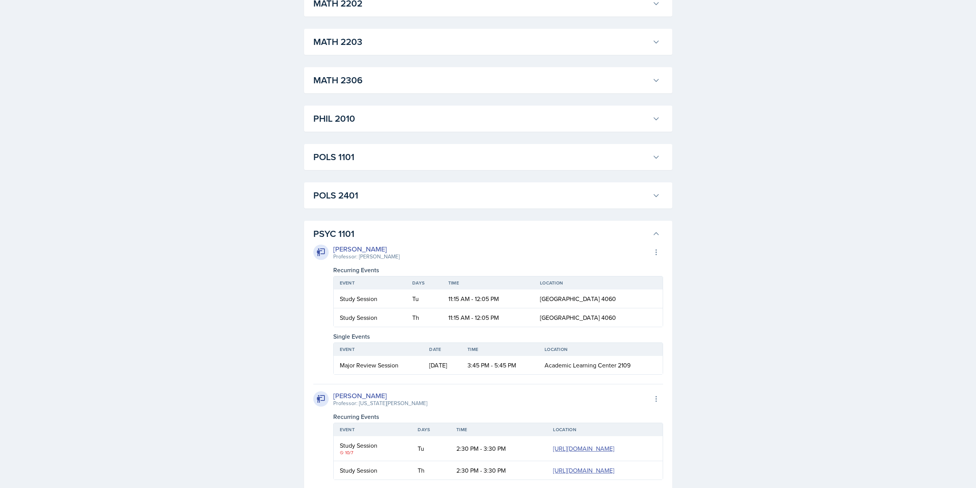
click at [394, 233] on h3 "PSYC 1101" at bounding box center [481, 234] width 336 height 14
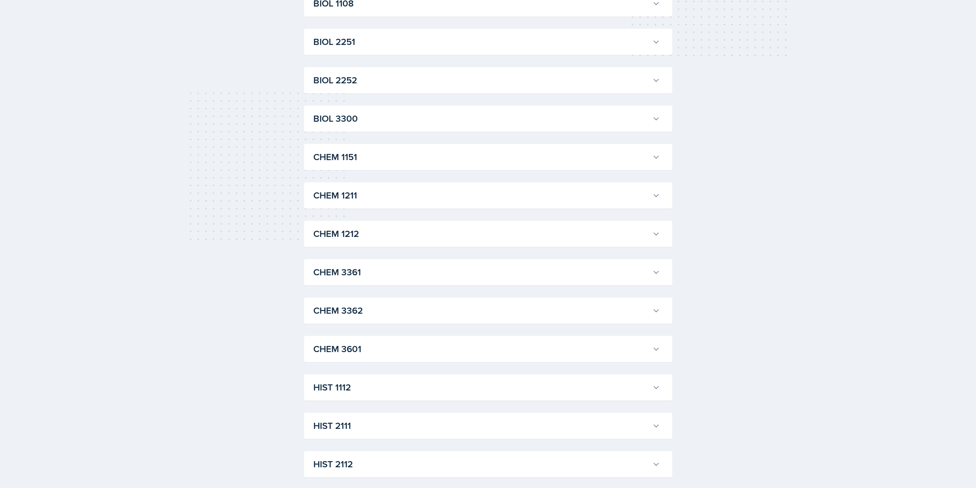
click at [371, 238] on h3 "CHEM 1212" at bounding box center [481, 234] width 336 height 14
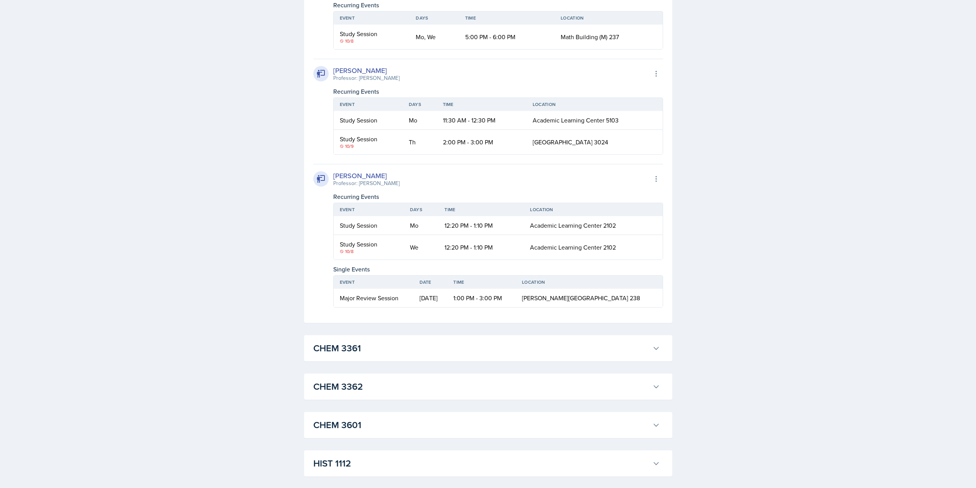
scroll to position [501, 0]
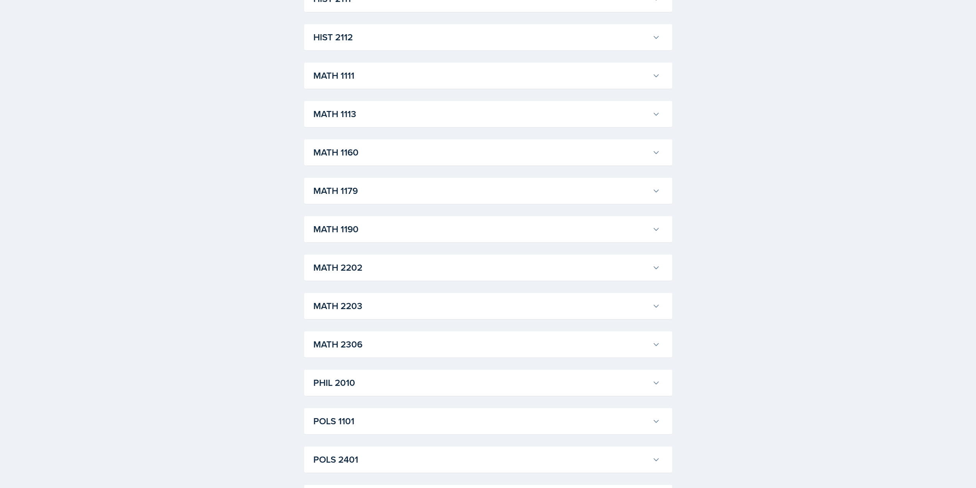
click at [383, 237] on button "MATH 1190" at bounding box center [487, 229] width 350 height 17
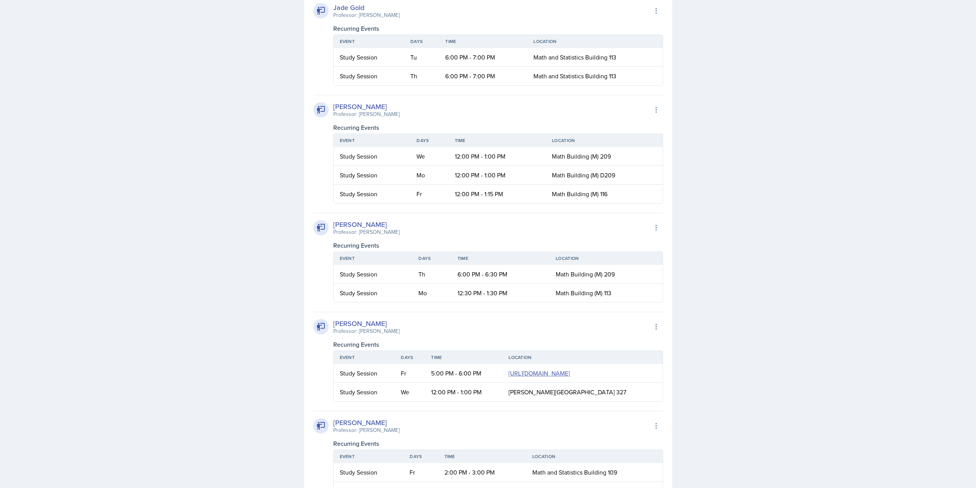
scroll to position [1844, 0]
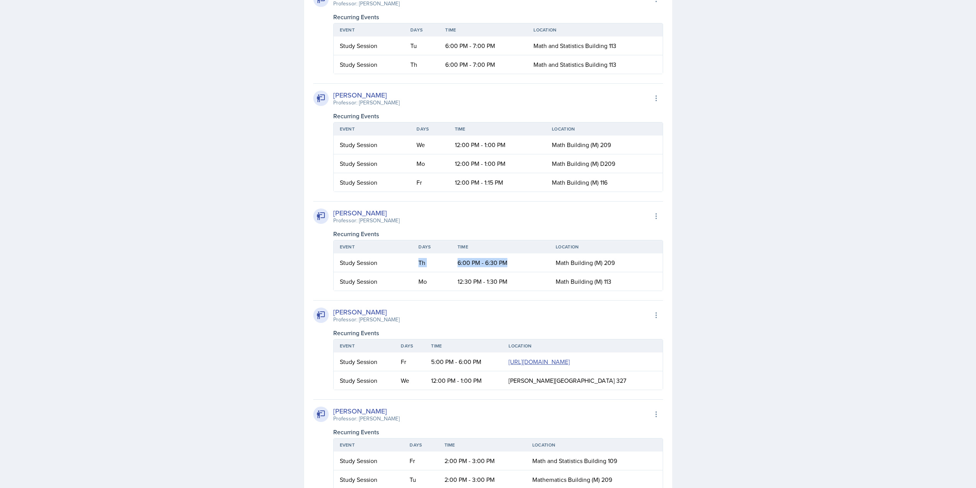
drag, startPoint x: 418, startPoint y: 312, endPoint x: 508, endPoint y: 312, distance: 90.5
click at [508, 272] on tr "Study Session Th 6:00 PM - 6:30 PM Math Building (M) 209" at bounding box center [498, 262] width 329 height 19
click at [511, 272] on td "6:00 PM - 6:30 PM" at bounding box center [501, 262] width 98 height 19
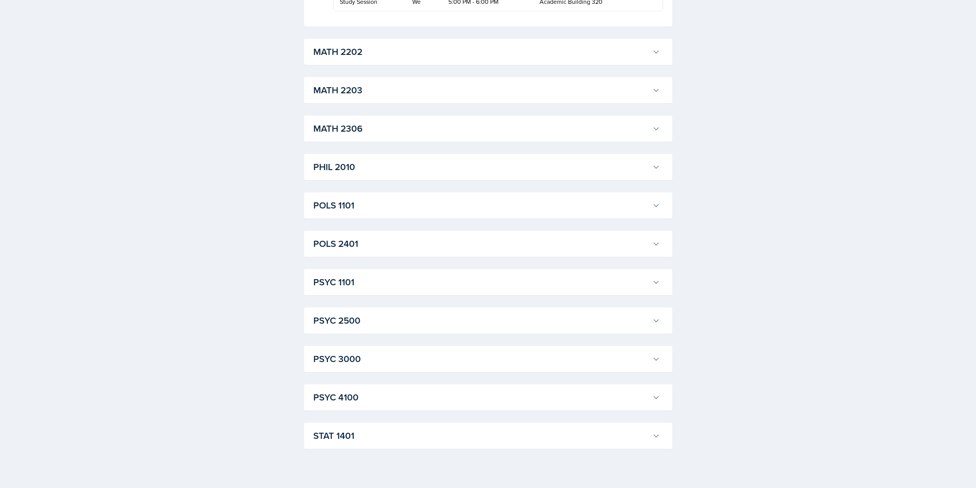
scroll to position [2458, 0]
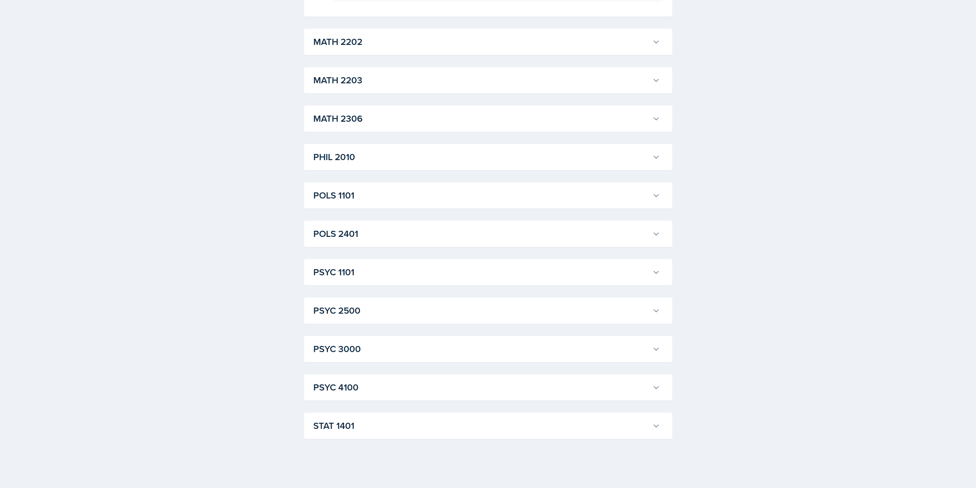
click at [390, 49] on h3 "MATH 2202" at bounding box center [481, 42] width 336 height 14
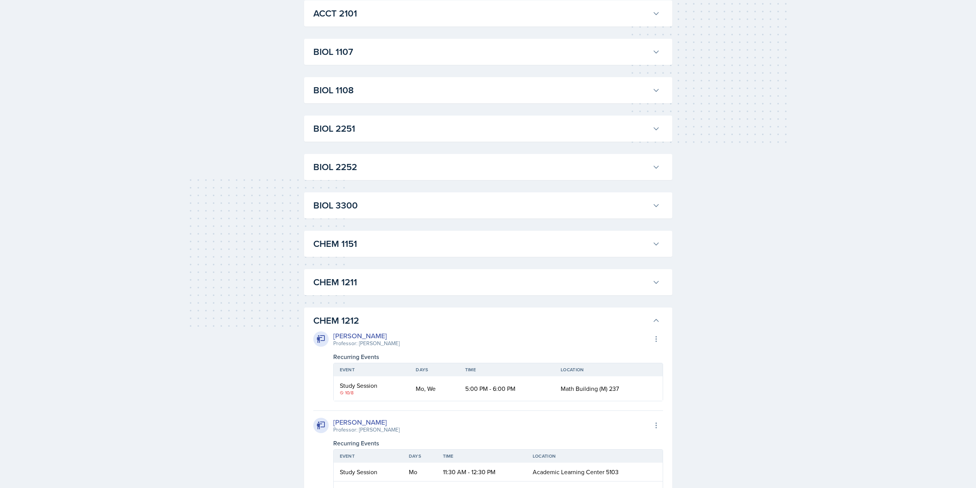
scroll to position [307, 0]
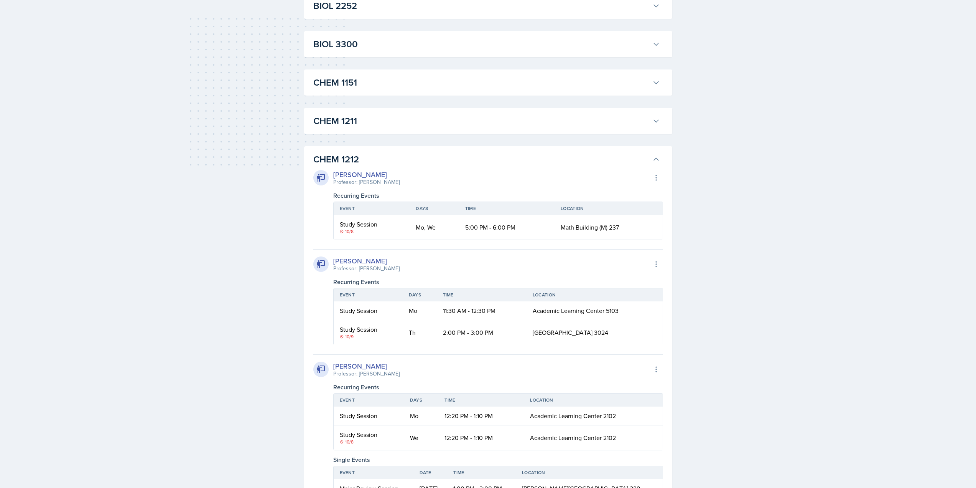
click at [371, 123] on h3 "CHEM 1211" at bounding box center [481, 121] width 336 height 14
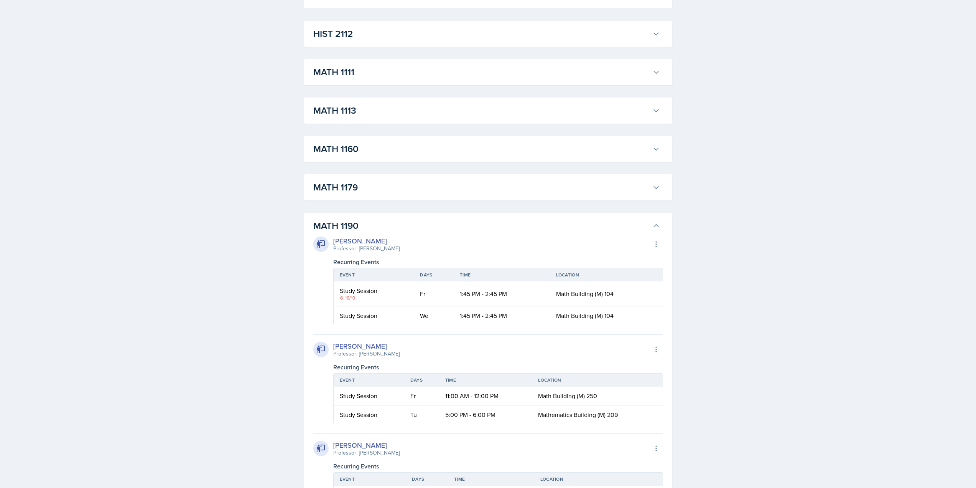
scroll to position [2532, 0]
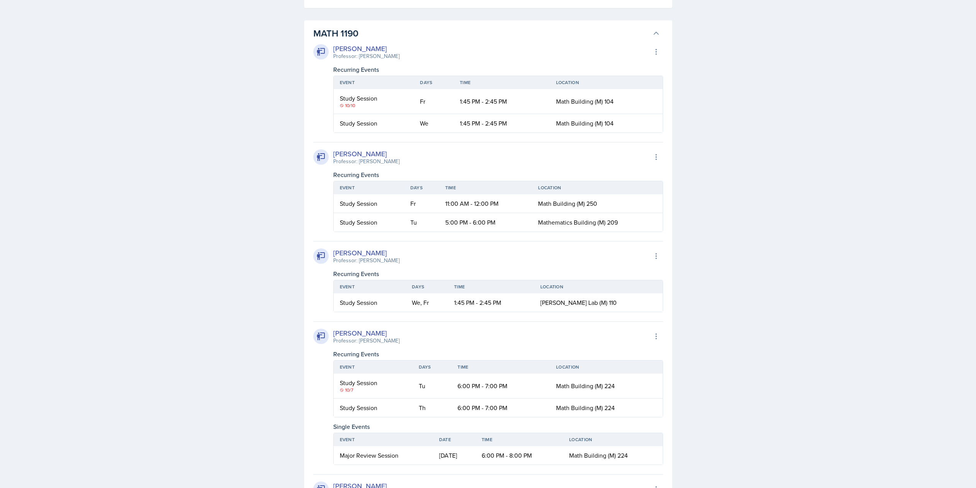
click at [360, 115] on div "ACCT 2101 Landrea Bishop Professor: Stephanie Miller Export to Google Calendar …" at bounding box center [488, 30] width 368 height 4832
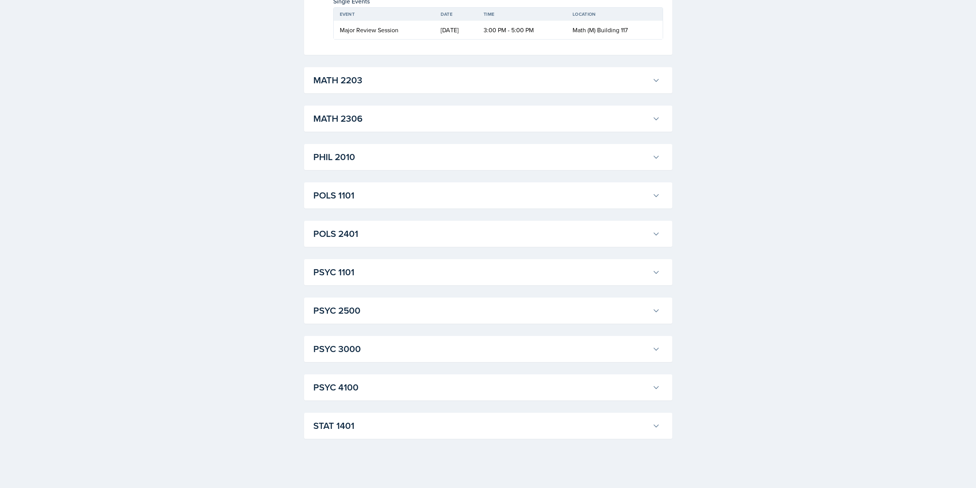
scroll to position [5832, 0]
click at [356, 125] on h3 "MATH 2306" at bounding box center [481, 119] width 336 height 14
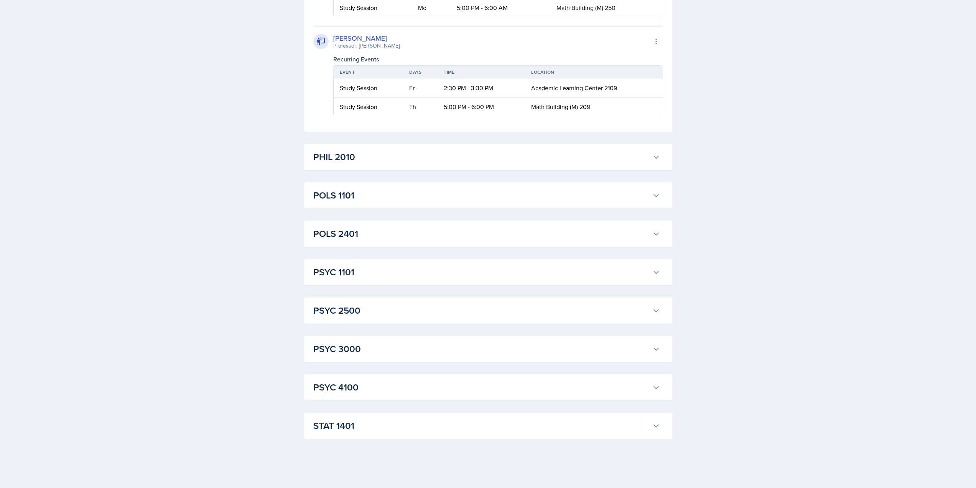
scroll to position [5678, 0]
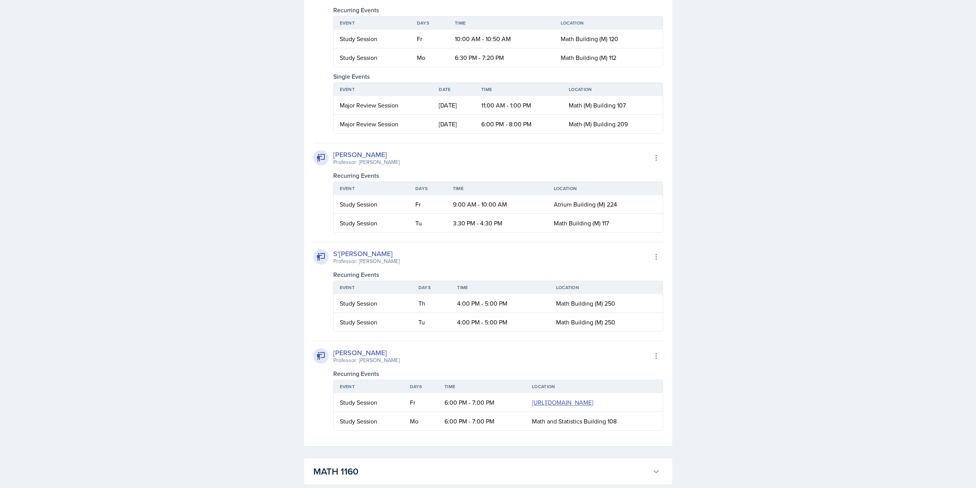
scroll to position [2762, 0]
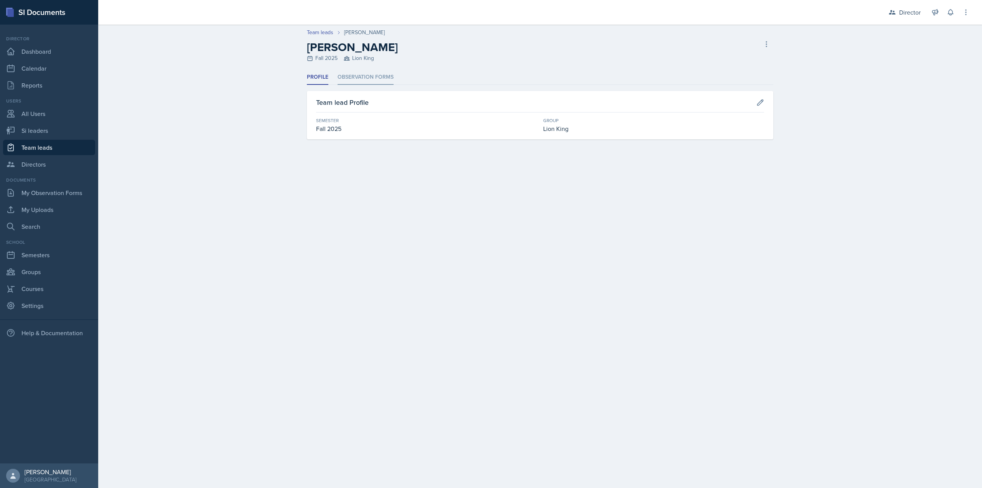
click at [357, 75] on li "Observation Forms" at bounding box center [366, 77] width 56 height 15
click at [340, 71] on li "Observation Forms" at bounding box center [366, 77] width 56 height 15
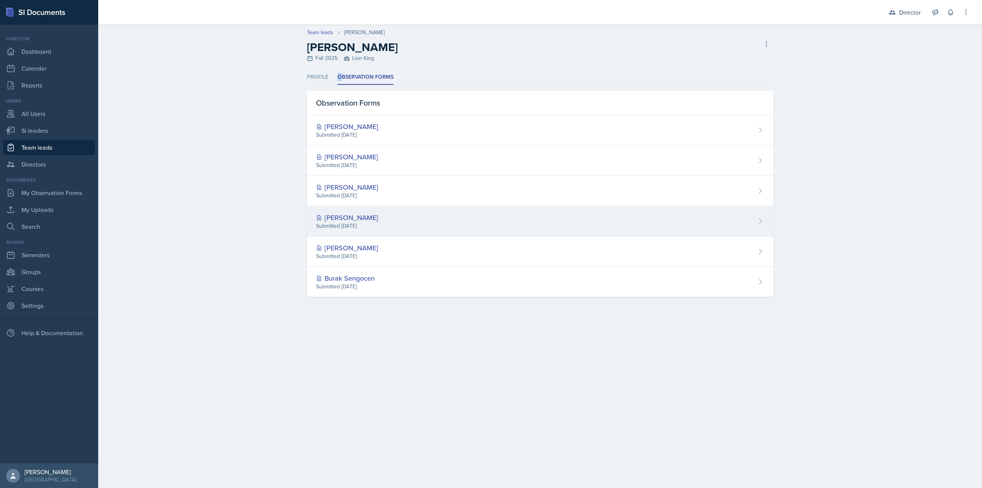
click at [387, 226] on div "[PERSON_NAME] Submitted [DATE]" at bounding box center [540, 221] width 467 height 30
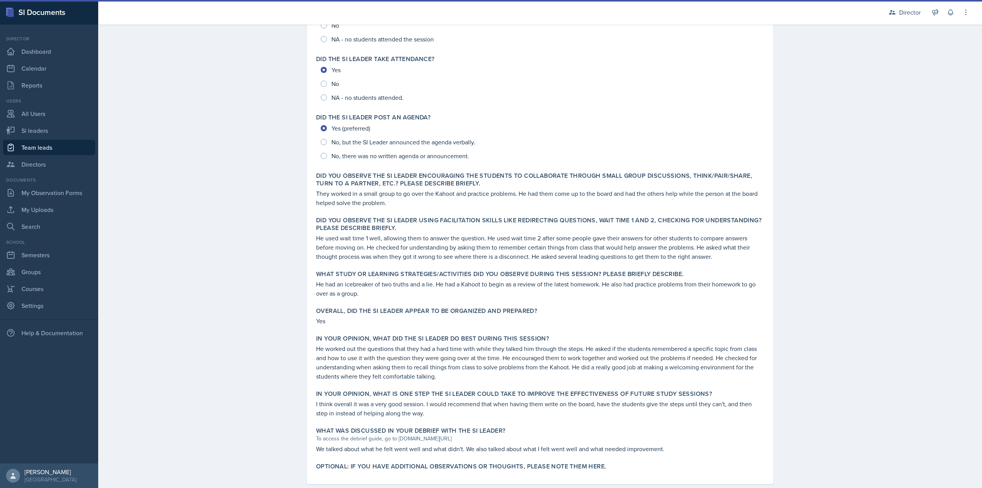
scroll to position [126, 0]
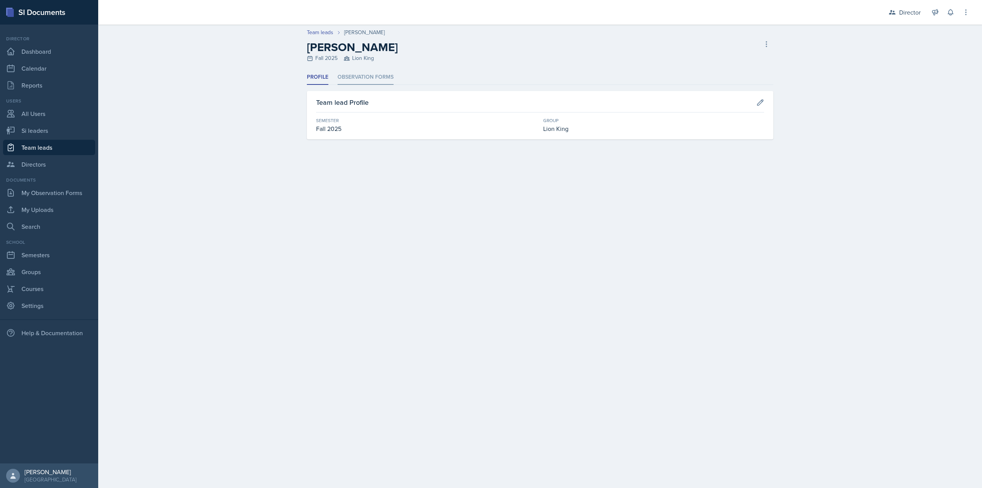
click at [363, 82] on li "Observation Forms" at bounding box center [366, 77] width 56 height 15
click at [374, 72] on li "Observation Forms" at bounding box center [366, 77] width 56 height 15
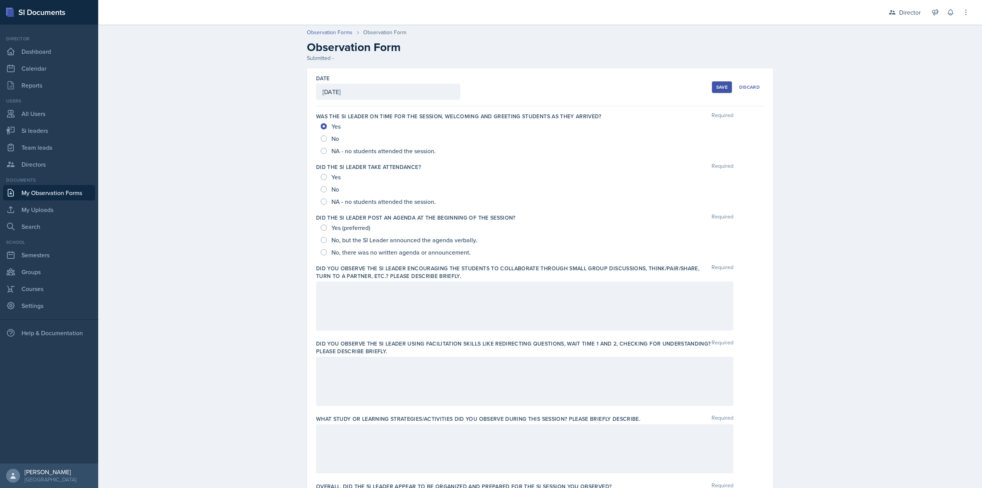
scroll to position [48, 0]
